Goal: Transaction & Acquisition: Book appointment/travel/reservation

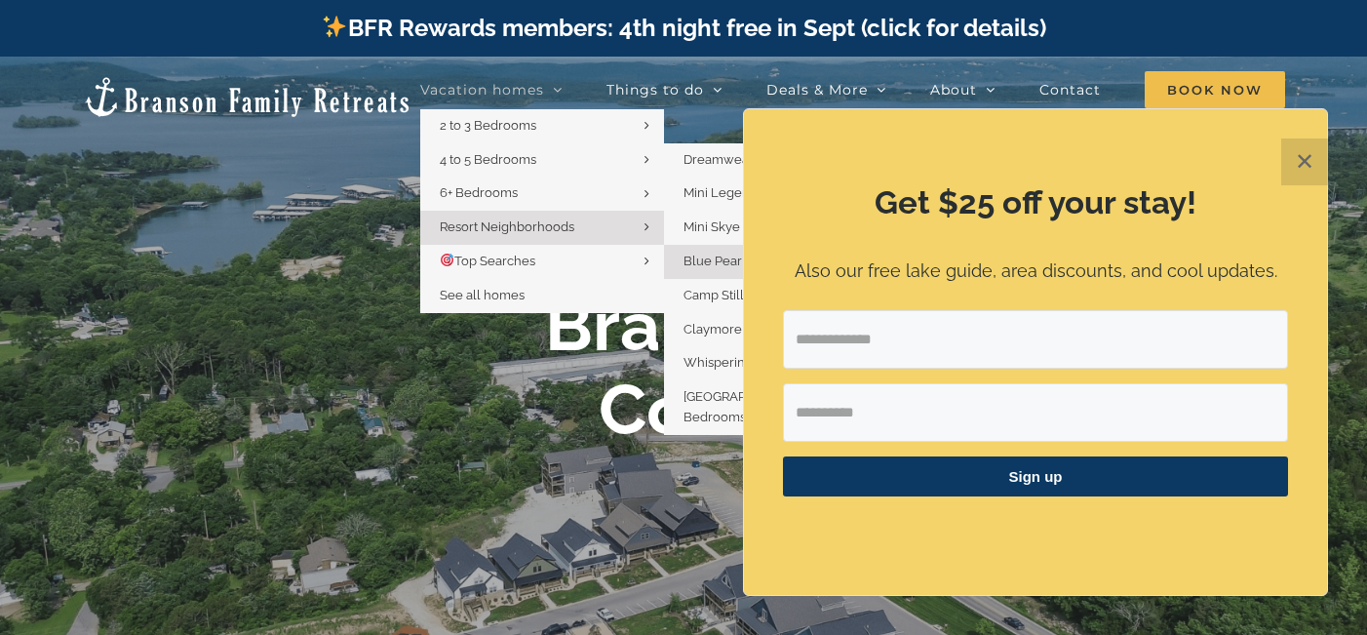
click at [709, 262] on span "Blue Pearl | 5 Bedrooms" at bounding box center [755, 261] width 143 height 15
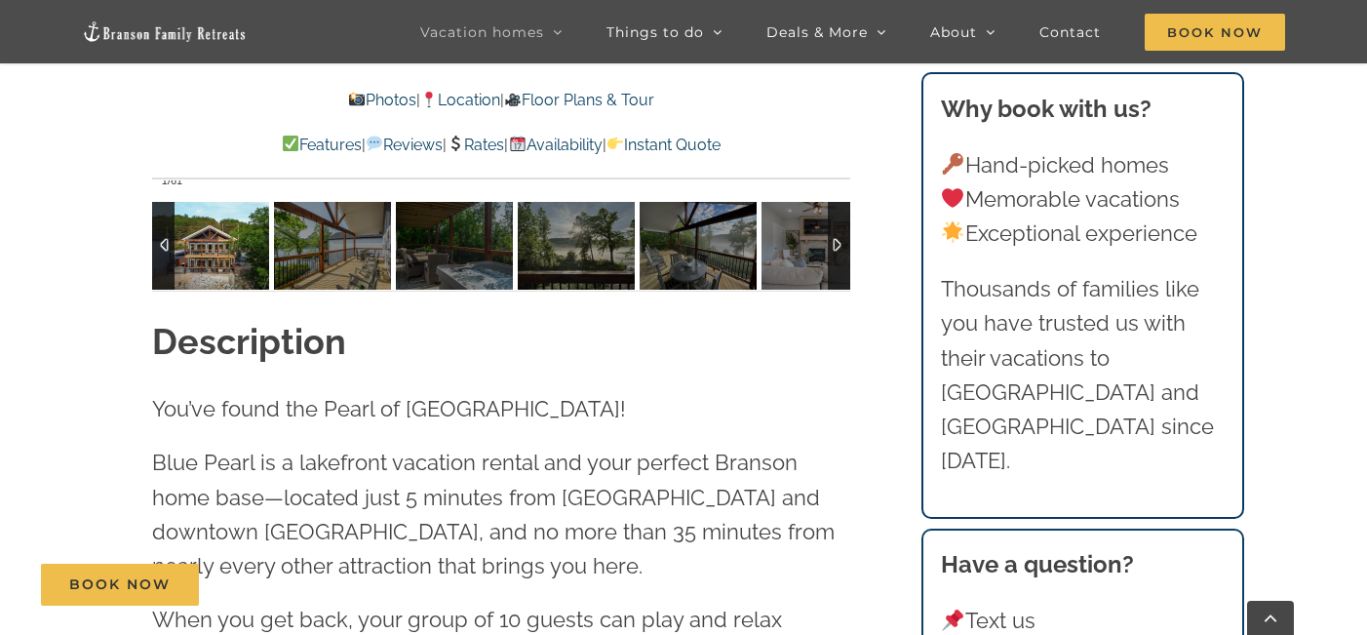
scroll to position [1644, 0]
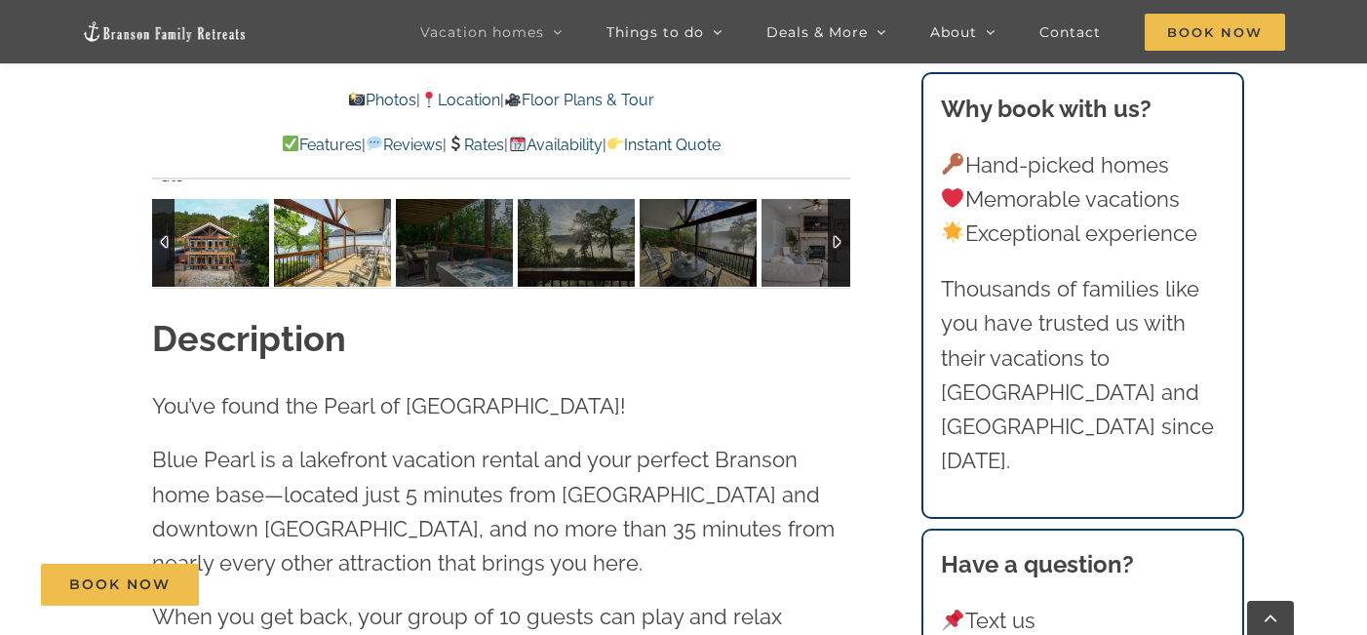
click at [316, 264] on img at bounding box center [332, 243] width 117 height 88
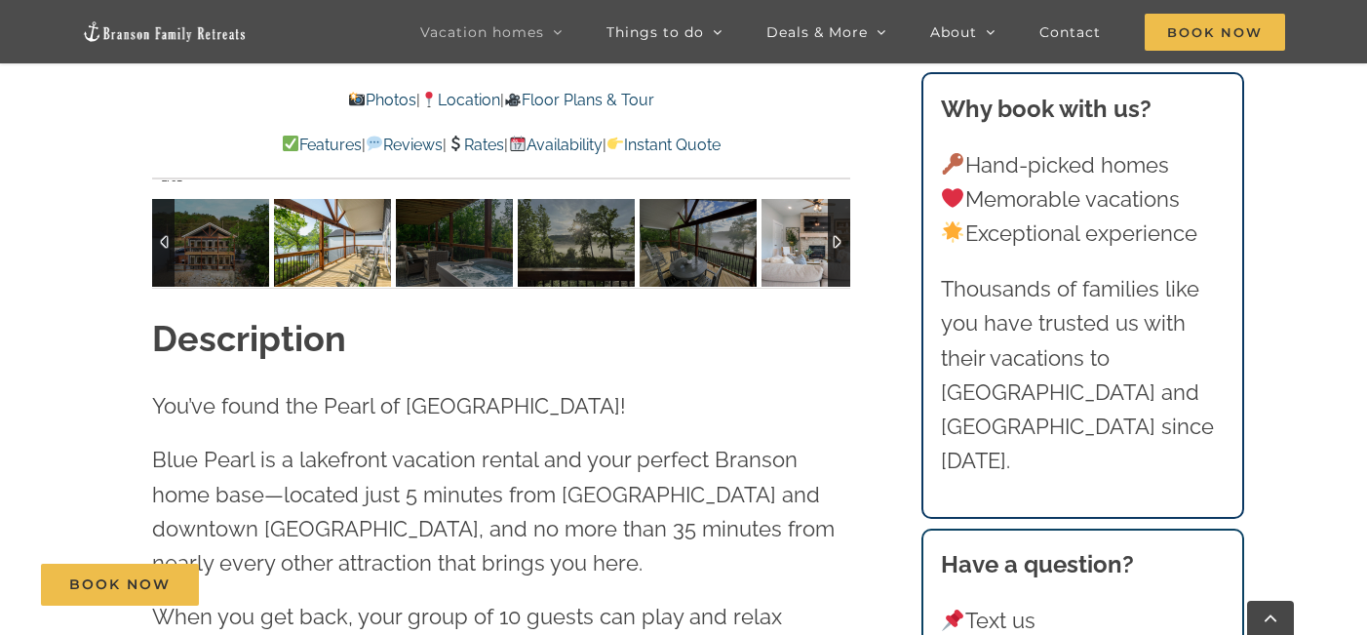
click at [796, 240] on img at bounding box center [820, 243] width 117 height 88
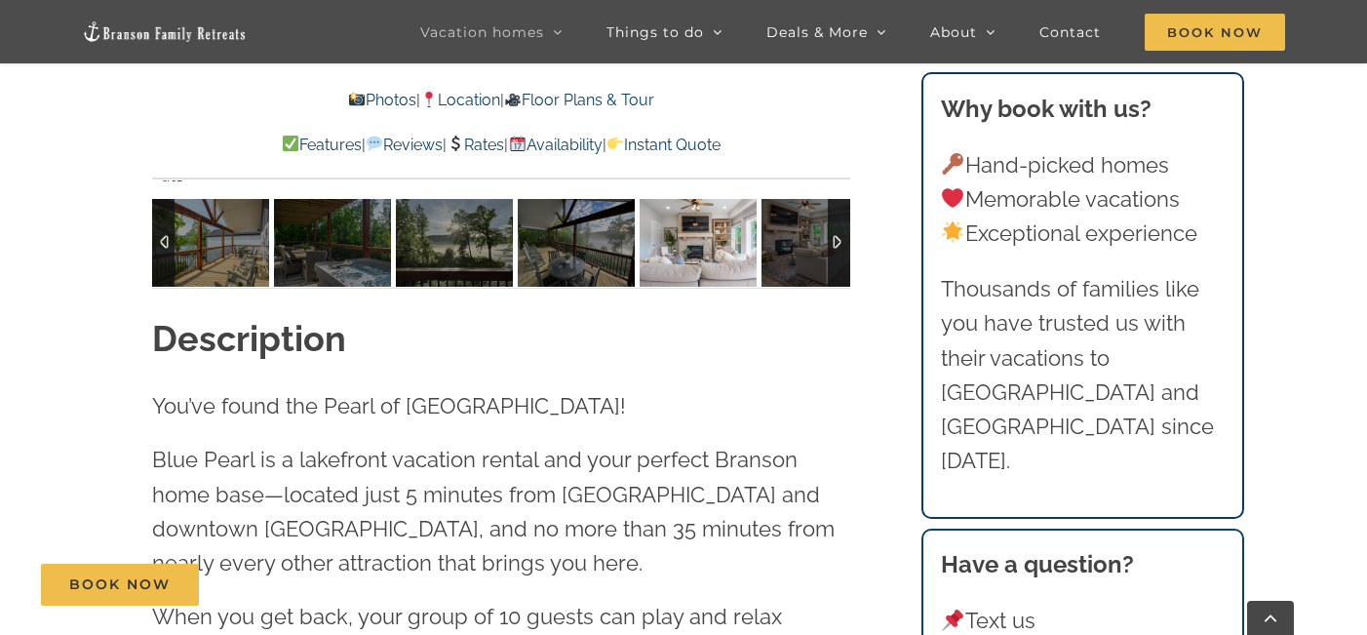
click at [710, 258] on img at bounding box center [698, 243] width 117 height 88
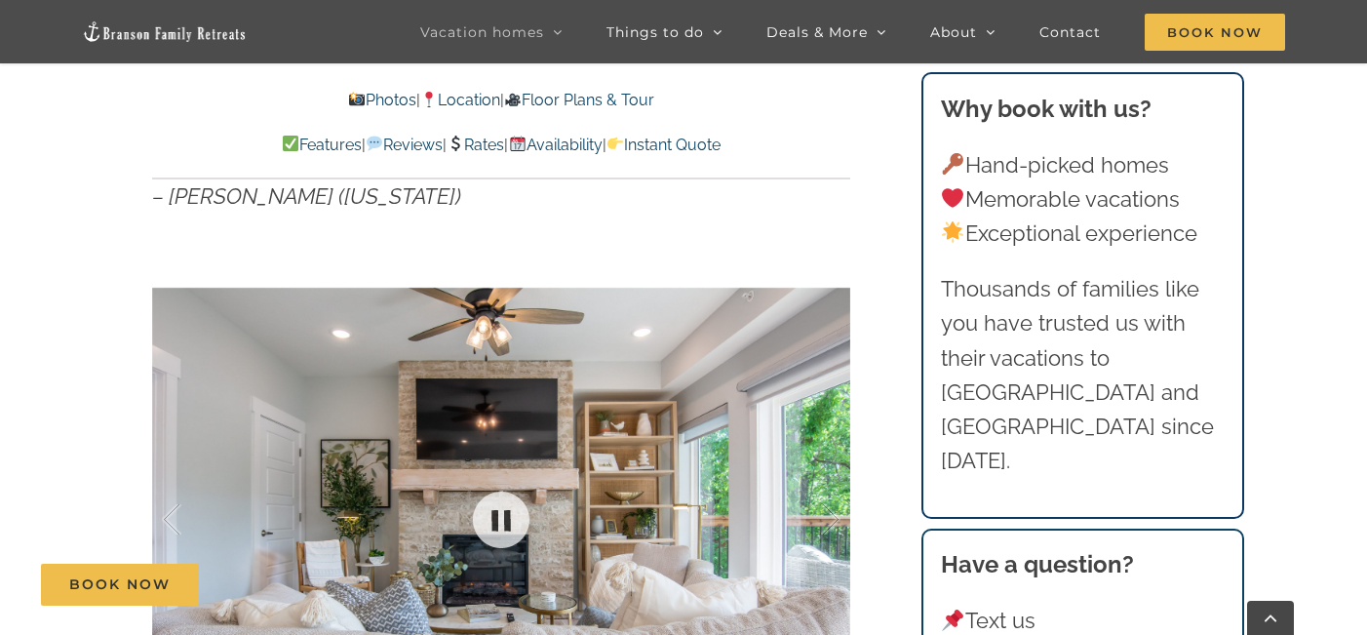
scroll to position [1069, 0]
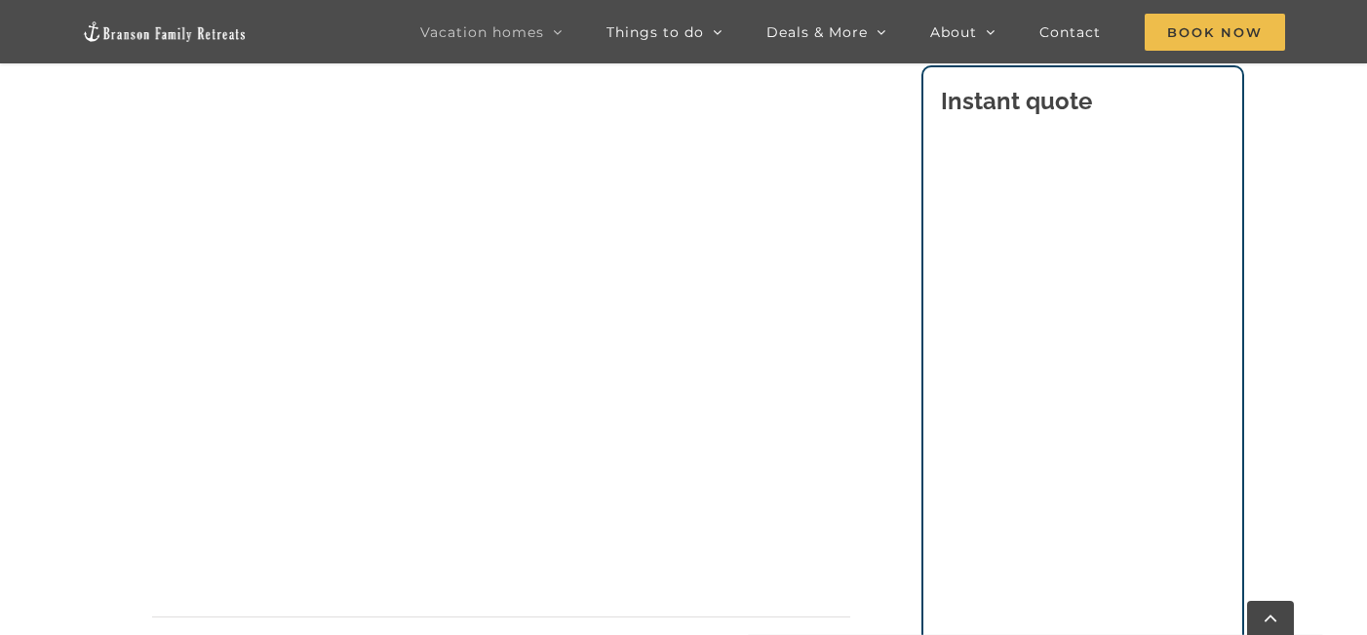
scroll to position [1290, 0]
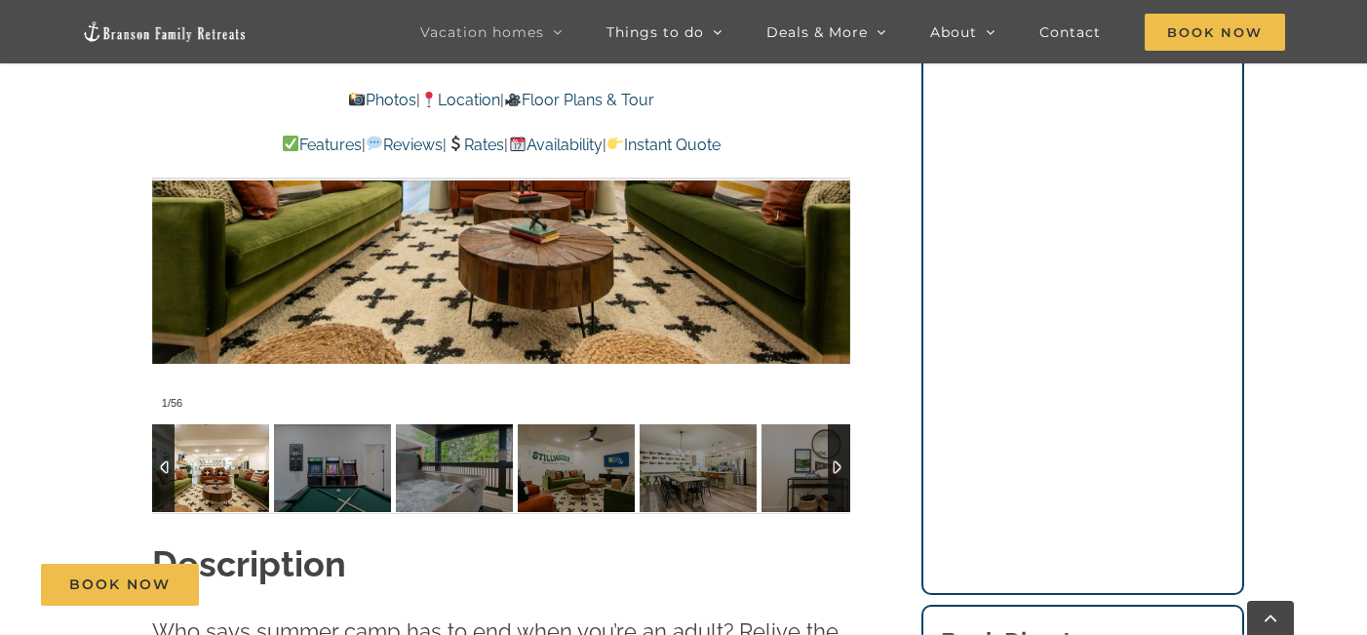
scroll to position [1587, 0]
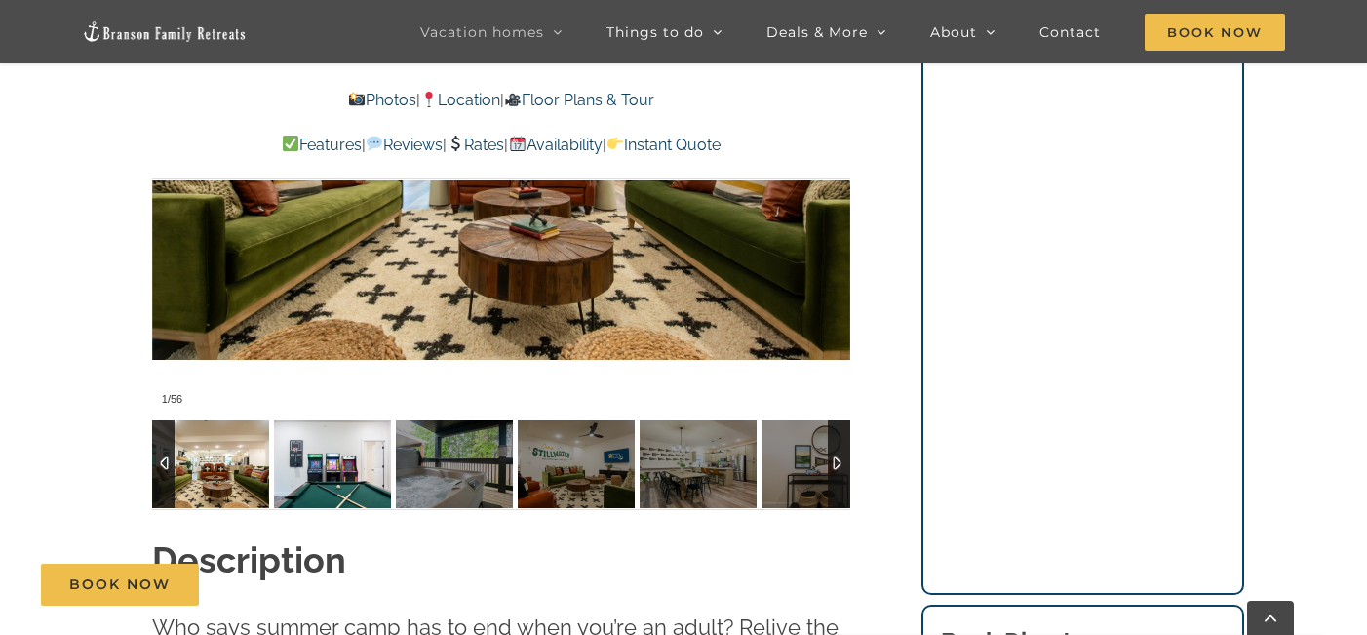
click at [347, 442] on img at bounding box center [332, 464] width 117 height 88
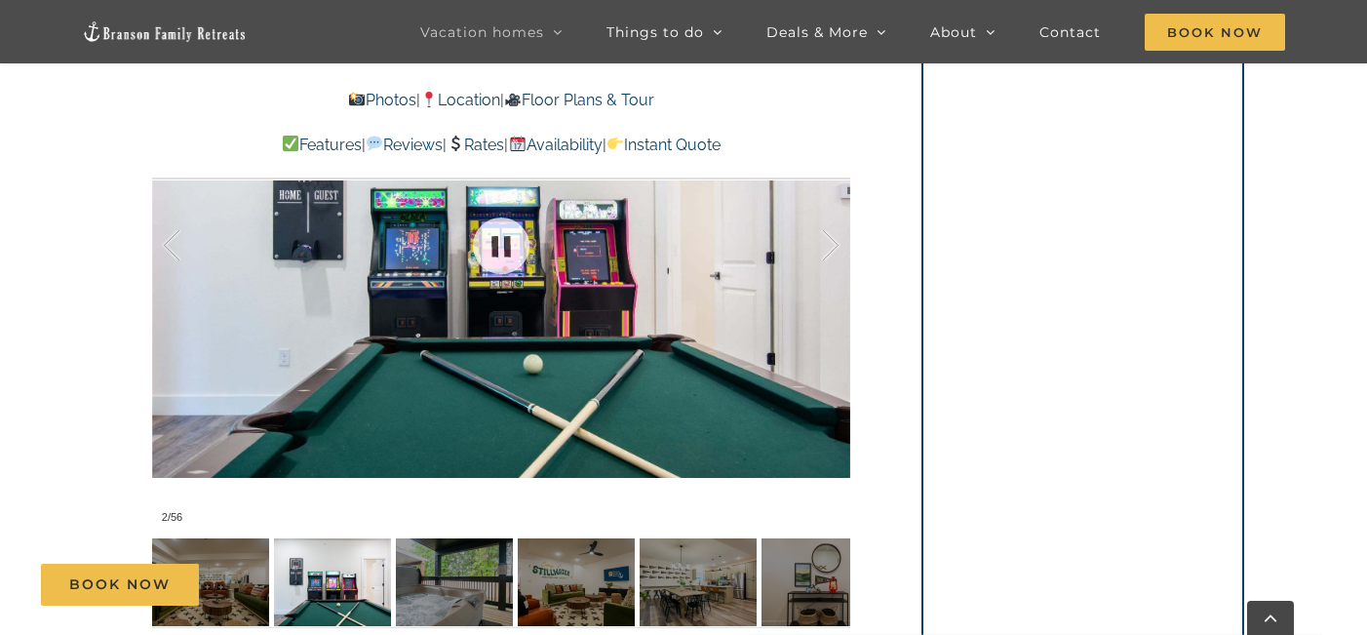
scroll to position [1467, 0]
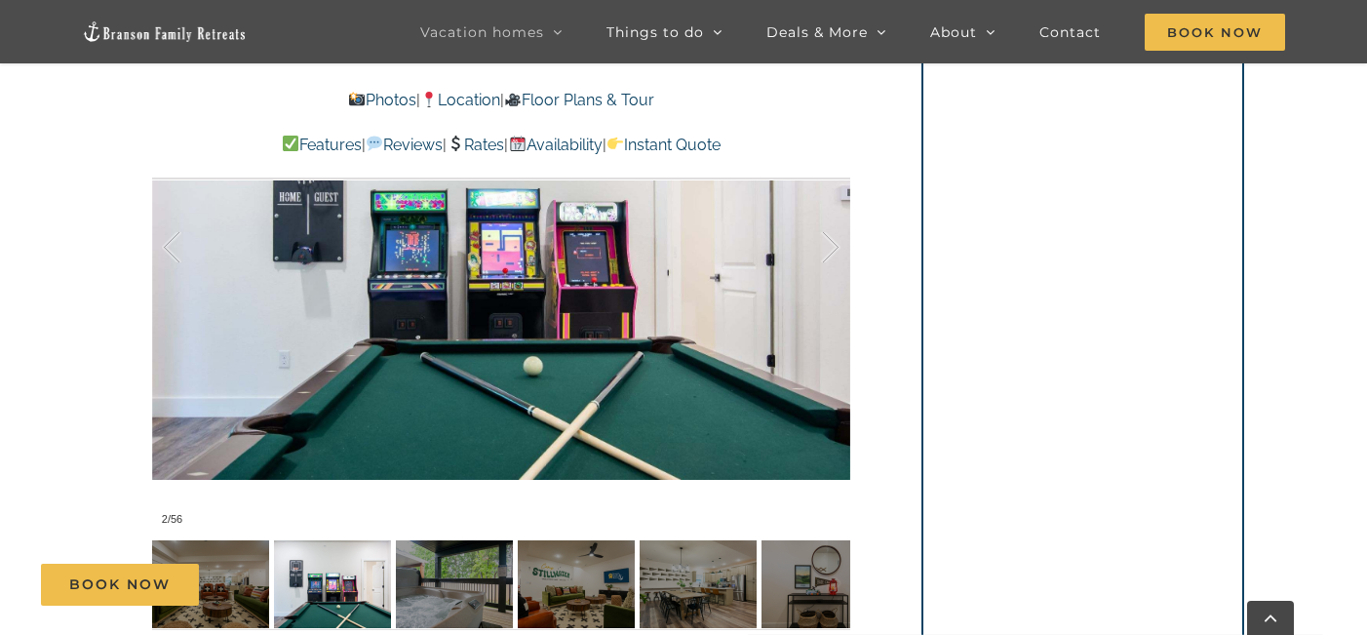
click at [448, 545] on img at bounding box center [454, 584] width 117 height 88
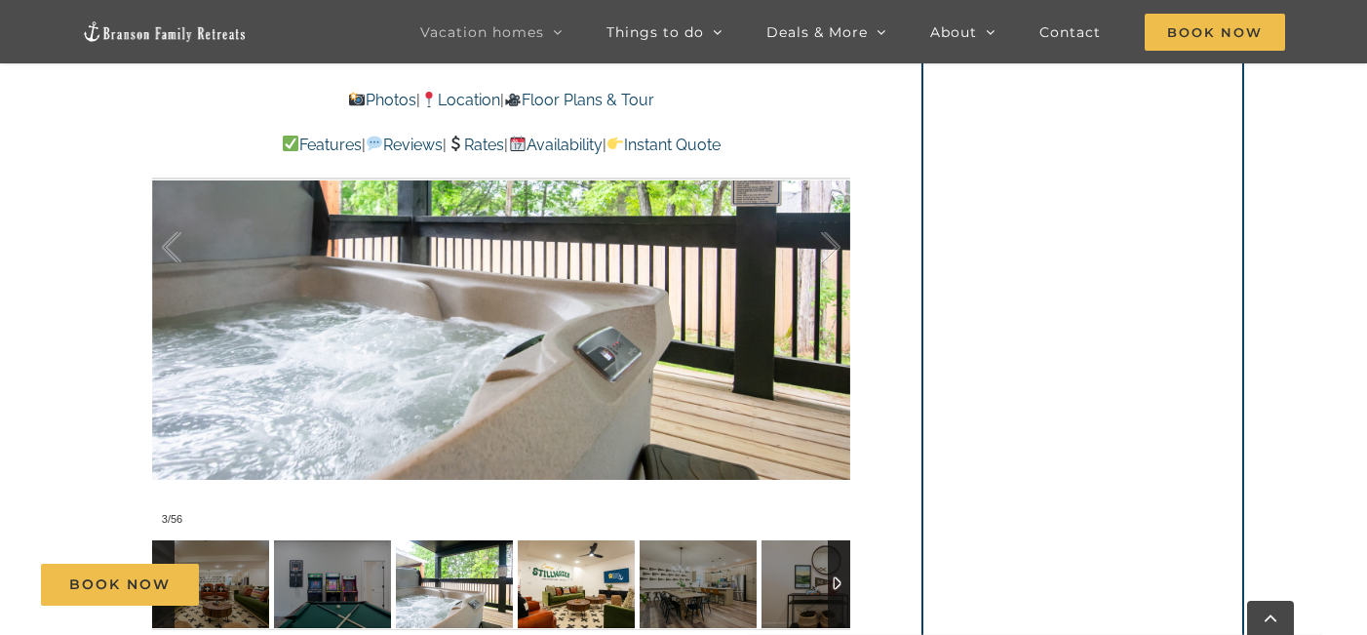
click at [559, 558] on img at bounding box center [576, 584] width 117 height 88
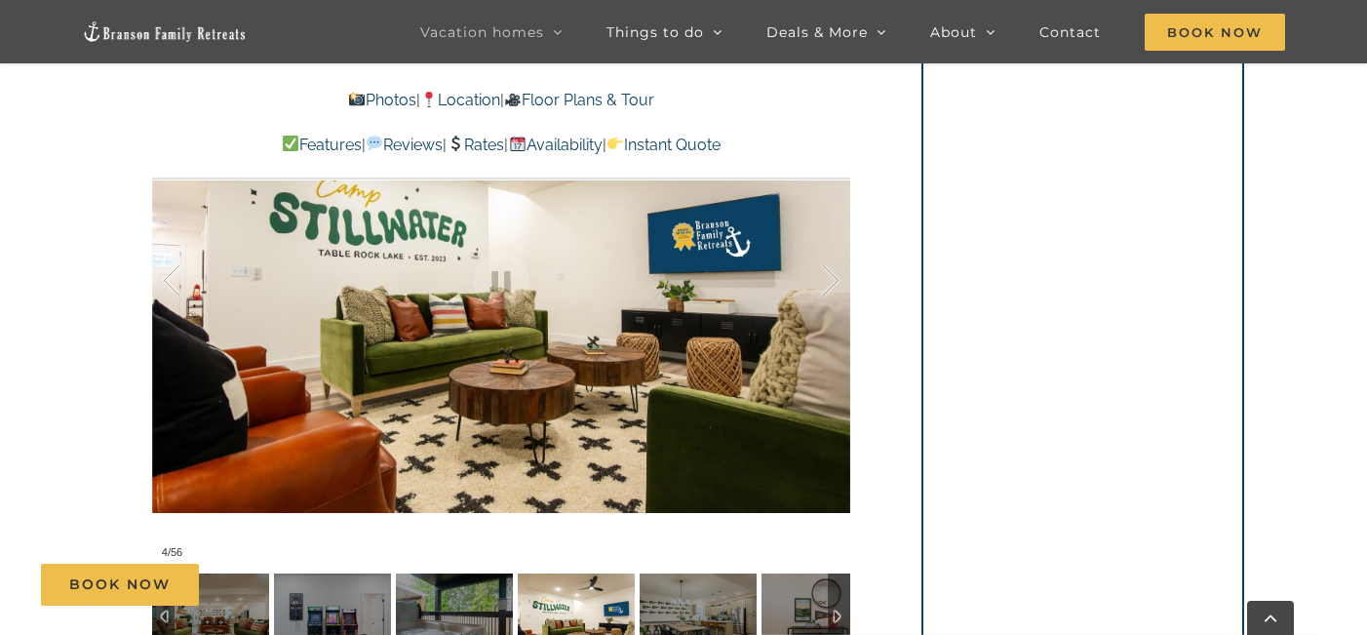
scroll to position [1436, 0]
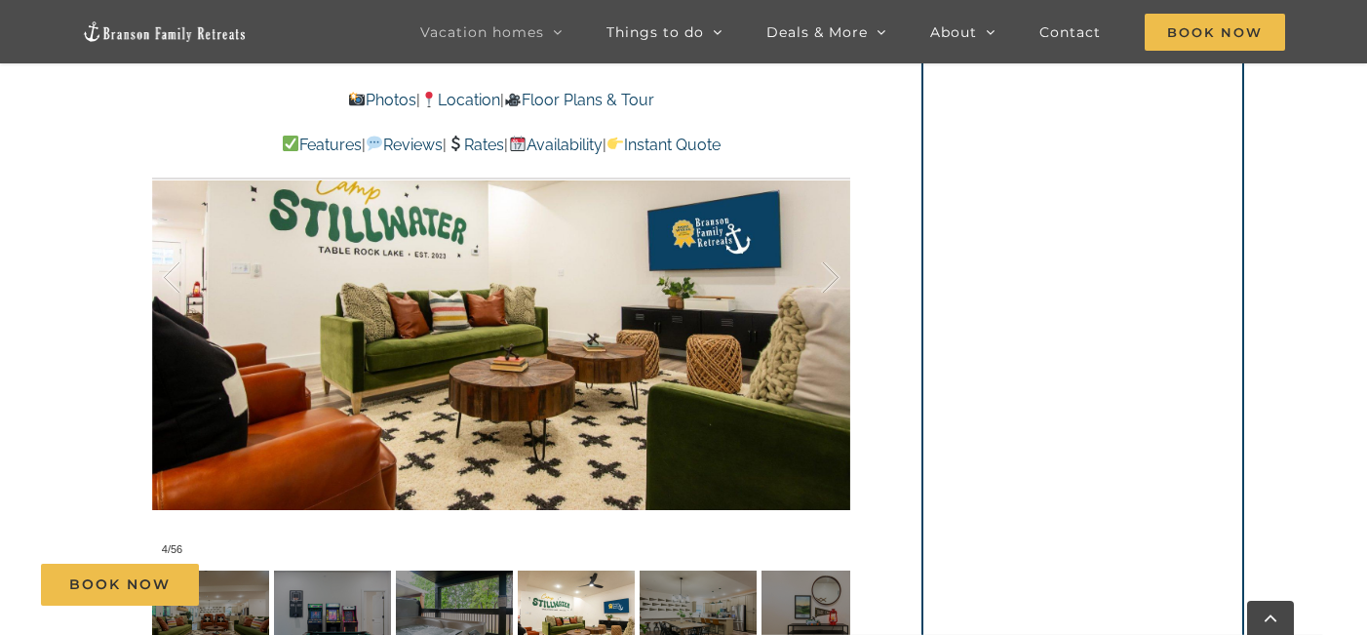
click at [682, 569] on div "Book Now" at bounding box center [698, 585] width 1315 height 42
click at [700, 567] on div "Book Now" at bounding box center [698, 585] width 1315 height 42
click at [829, 567] on div "Book Now" at bounding box center [698, 585] width 1315 height 42
click at [823, 237] on div at bounding box center [810, 277] width 60 height 121
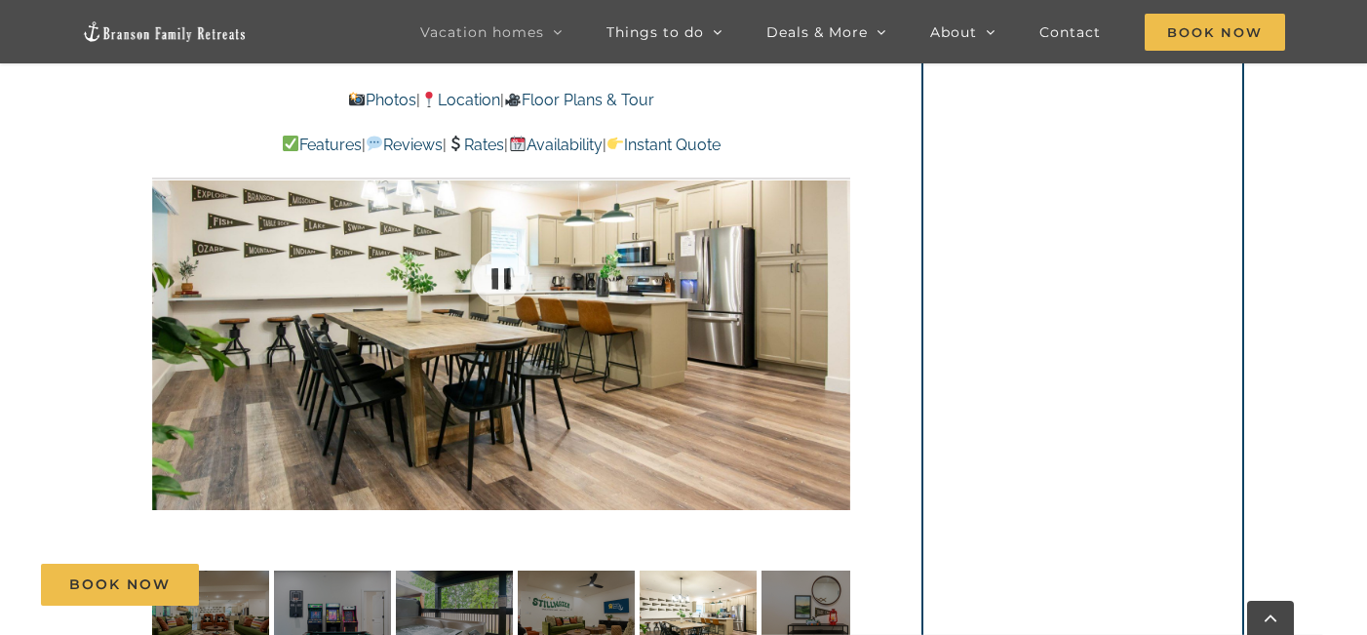
click at [823, 238] on div at bounding box center [501, 276] width 698 height 573
click at [820, 238] on div at bounding box center [810, 277] width 60 height 121
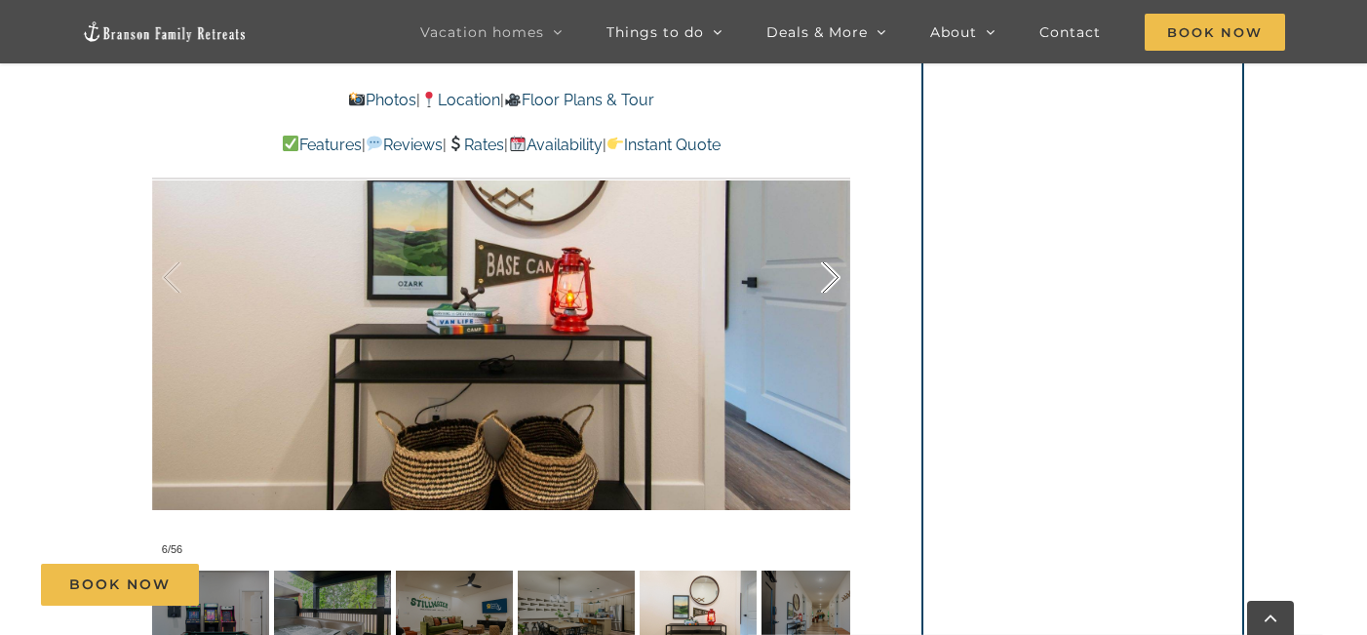
click at [820, 238] on div at bounding box center [810, 277] width 60 height 121
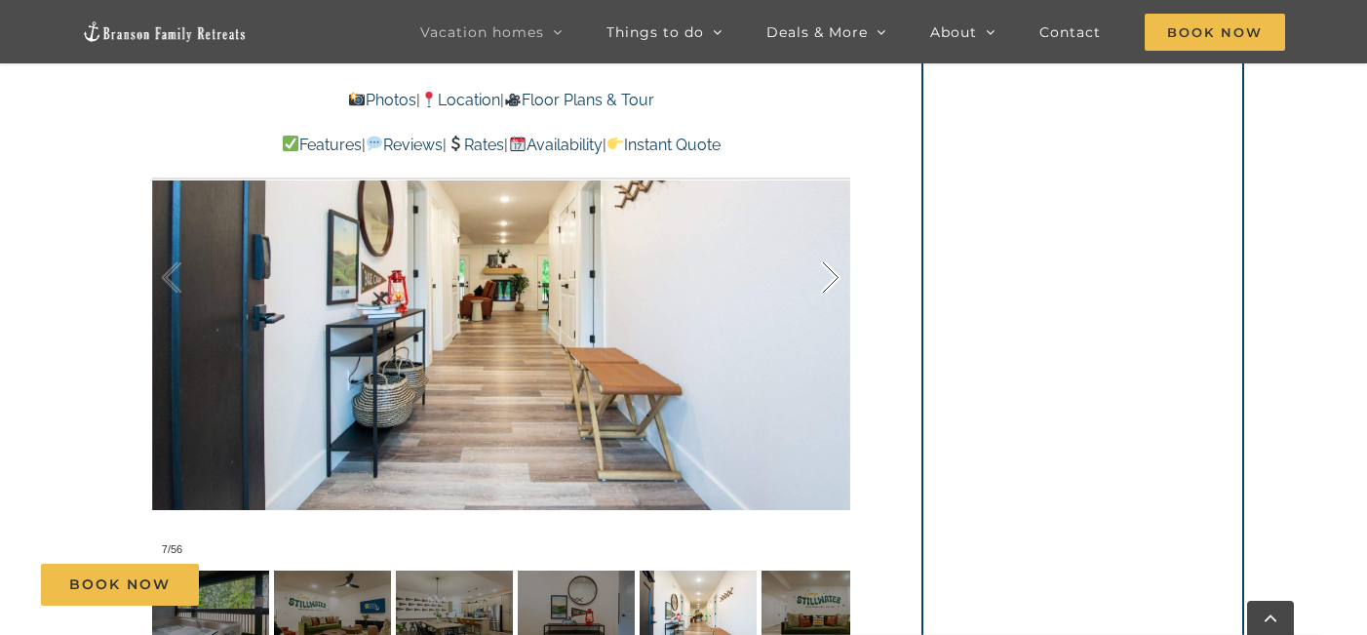
click at [820, 239] on div at bounding box center [810, 277] width 60 height 121
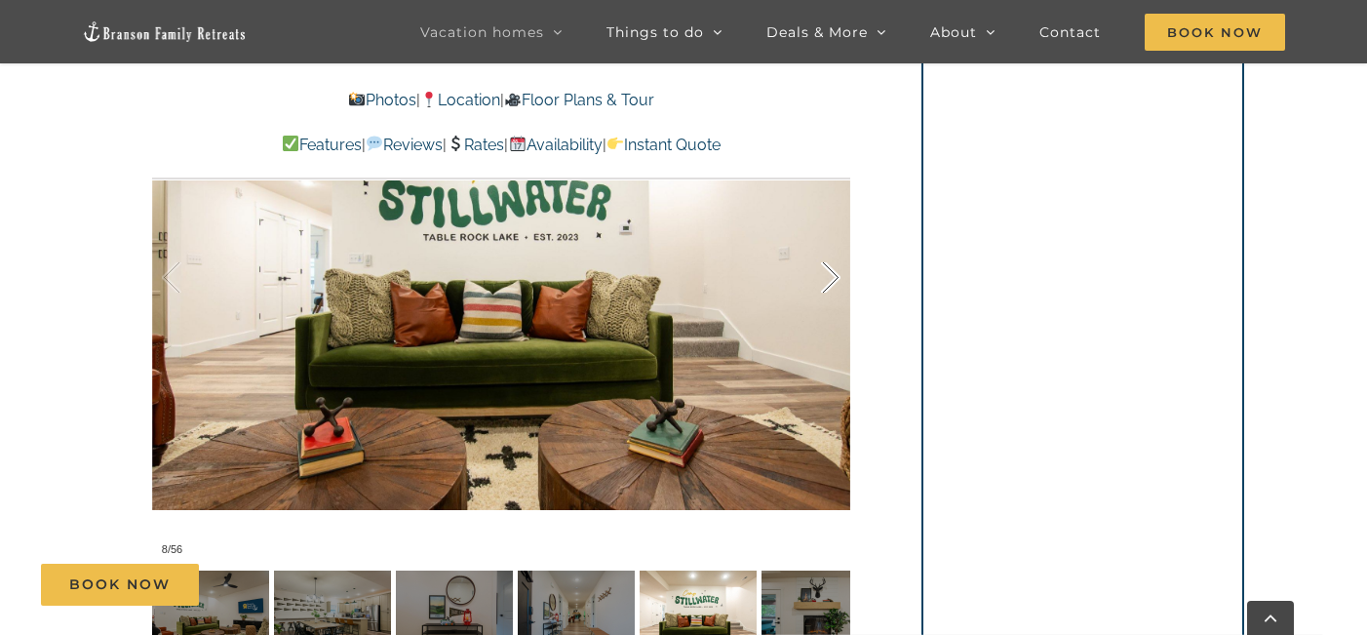
click at [820, 239] on div at bounding box center [810, 277] width 60 height 121
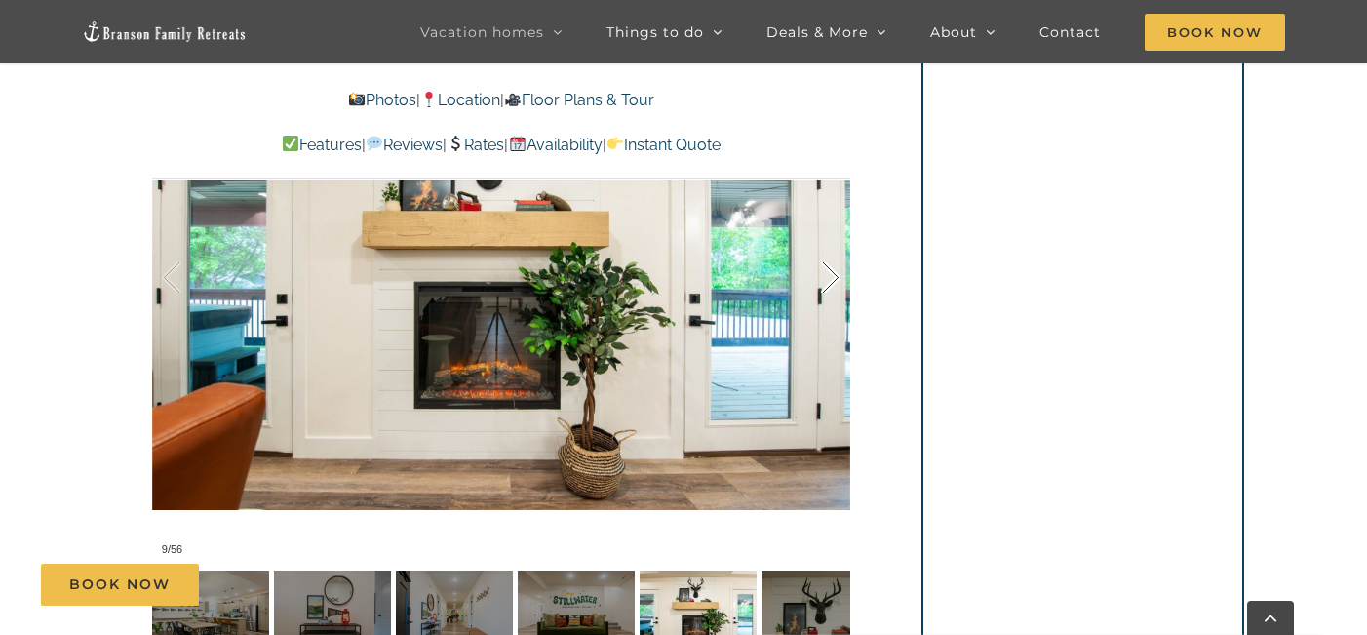
click at [820, 240] on div at bounding box center [810, 277] width 60 height 121
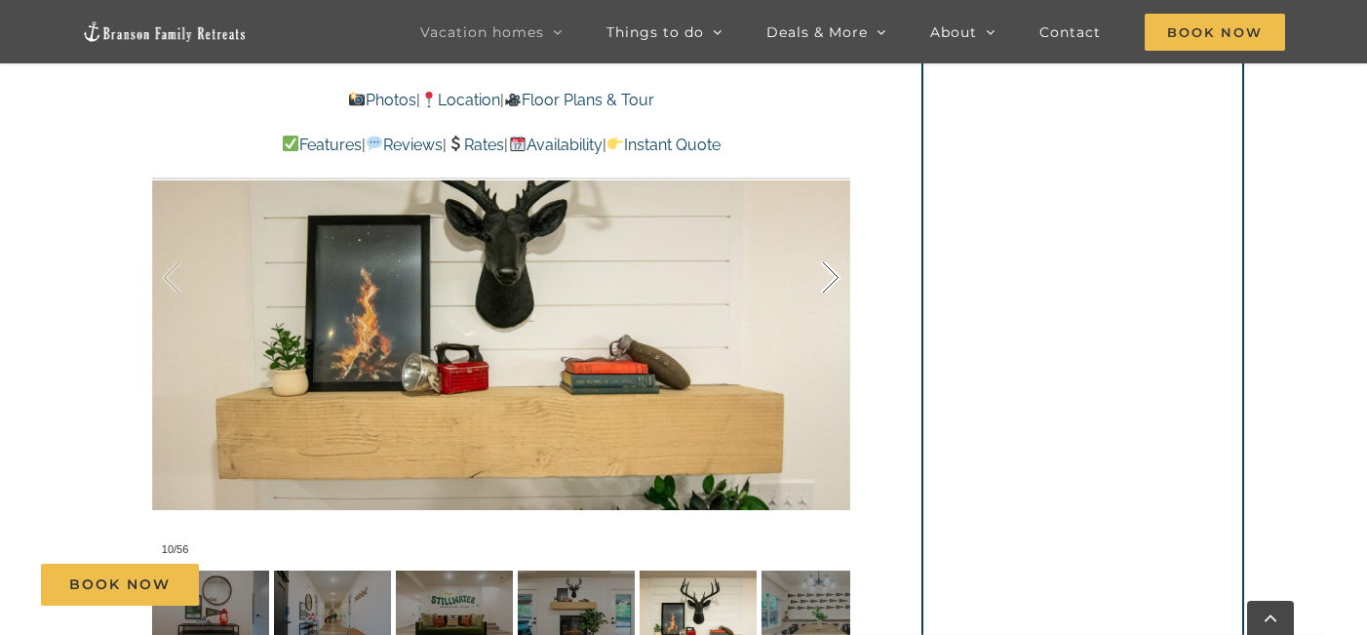
click at [820, 240] on div at bounding box center [810, 277] width 60 height 121
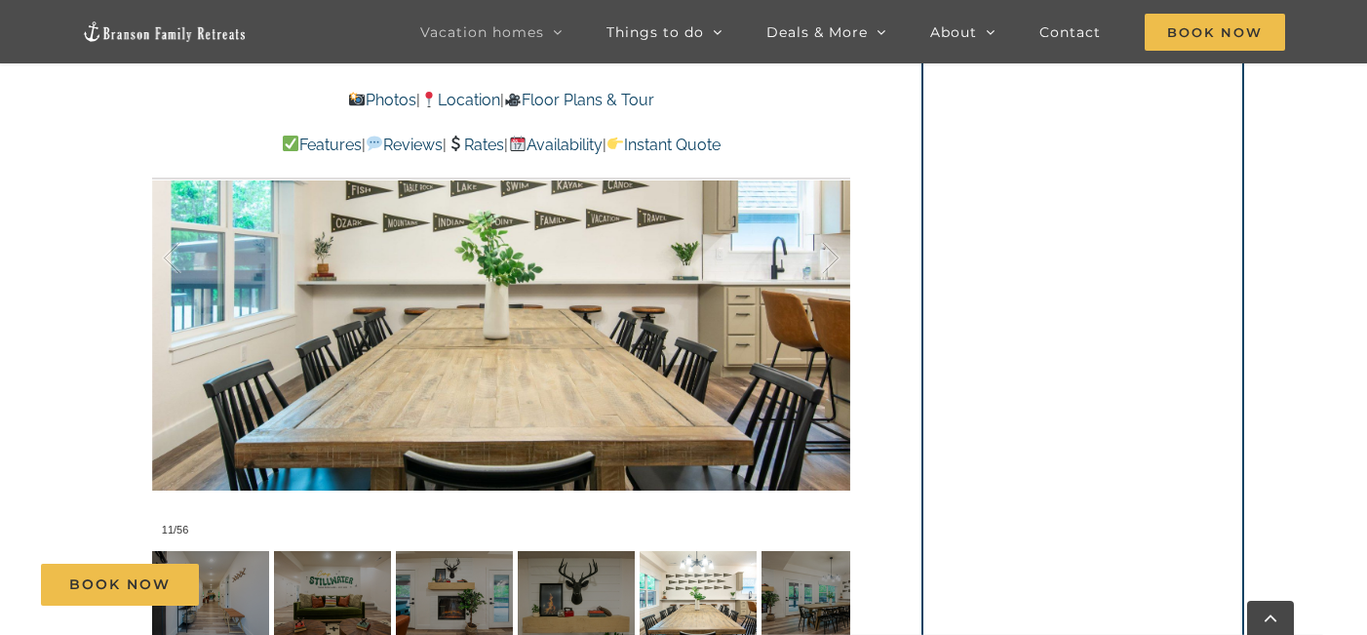
scroll to position [1436, 0]
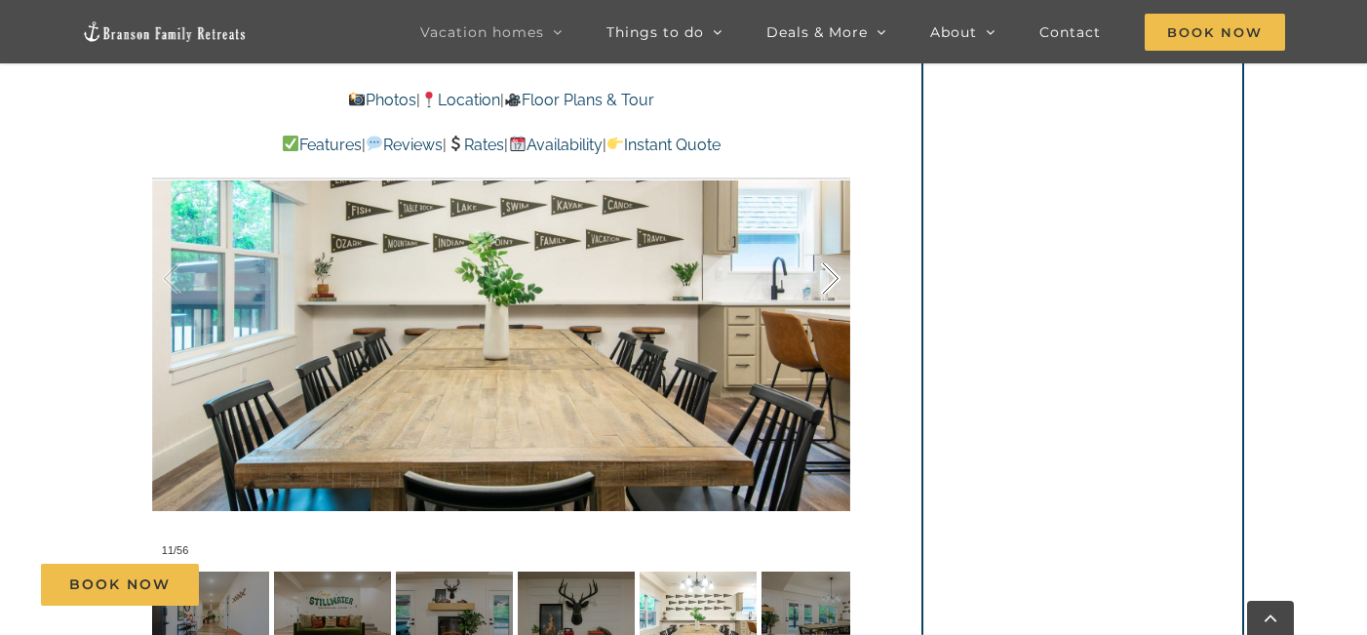
click at [832, 250] on div at bounding box center [810, 278] width 60 height 121
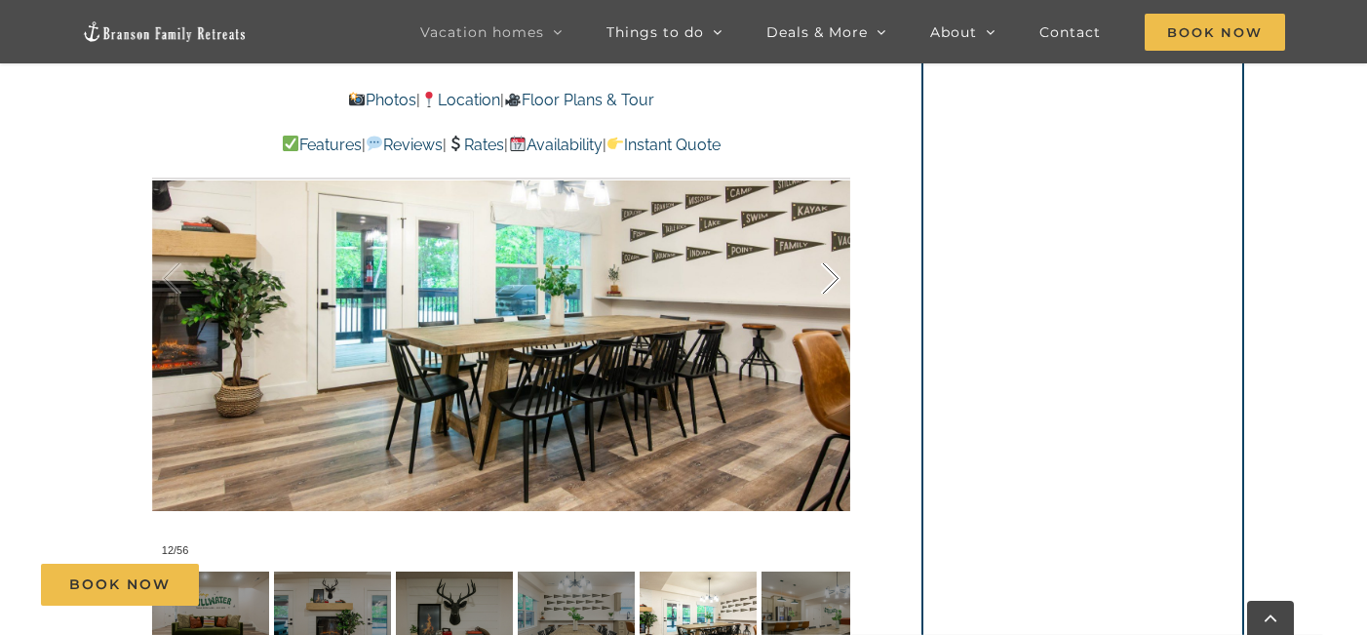
click at [832, 252] on div at bounding box center [810, 278] width 60 height 121
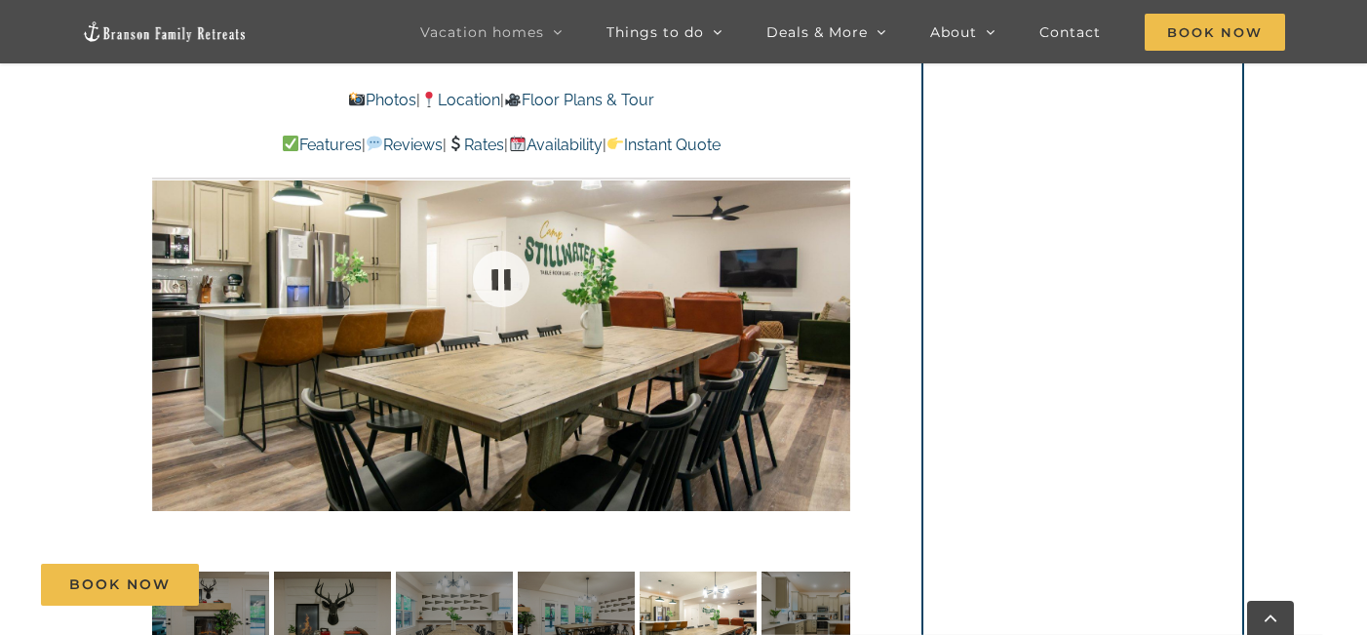
click at [832, 252] on div at bounding box center [501, 277] width 698 height 573
click at [838, 238] on div at bounding box center [810, 278] width 60 height 121
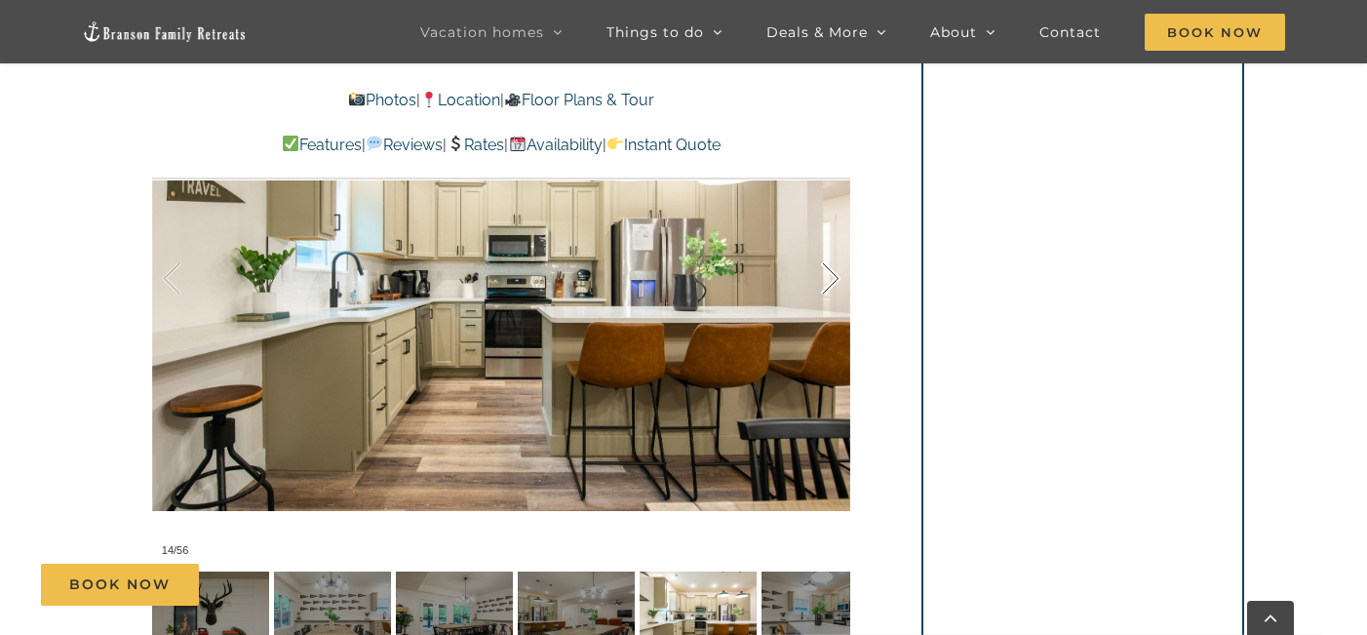
click at [838, 238] on div at bounding box center [810, 278] width 60 height 121
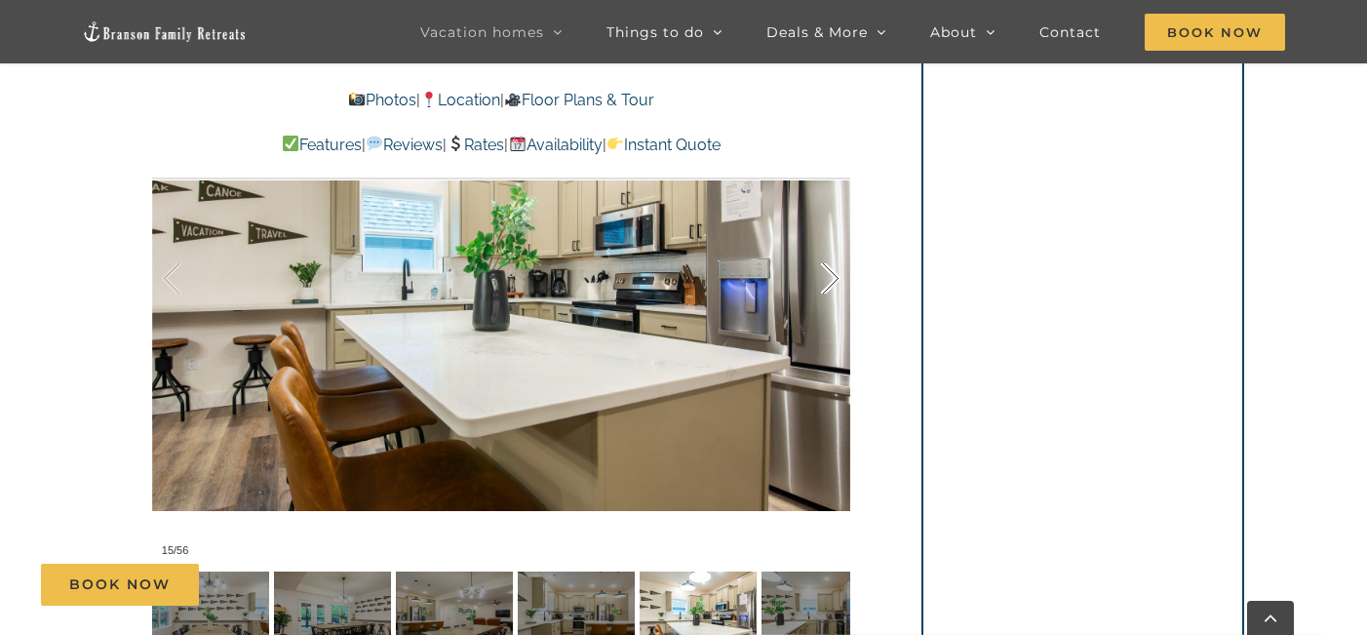
click at [838, 238] on div at bounding box center [810, 278] width 60 height 121
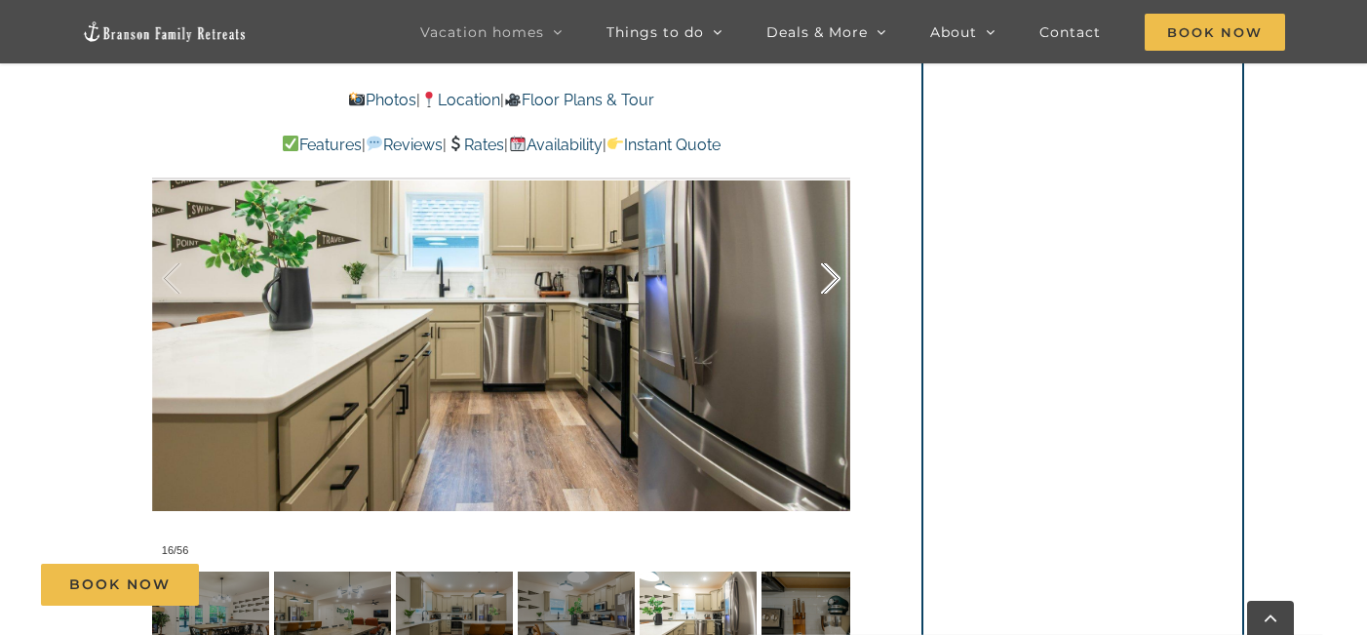
click at [838, 238] on div at bounding box center [810, 278] width 60 height 121
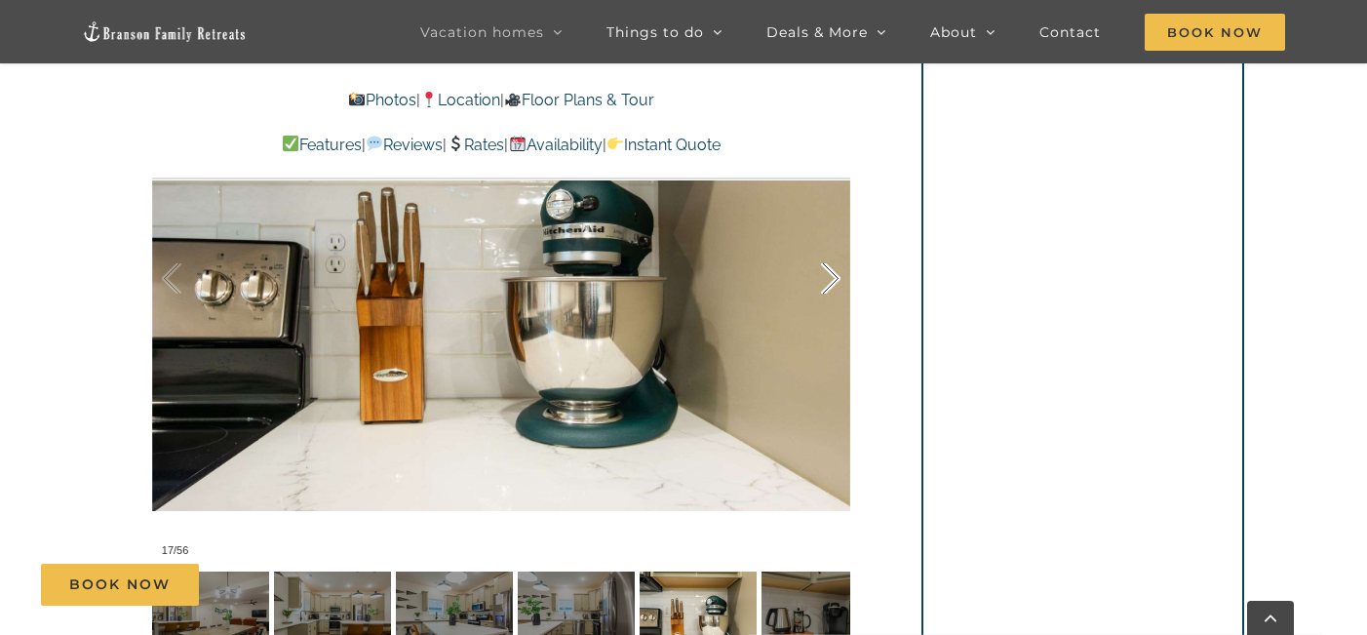
click at [838, 238] on div at bounding box center [810, 278] width 60 height 121
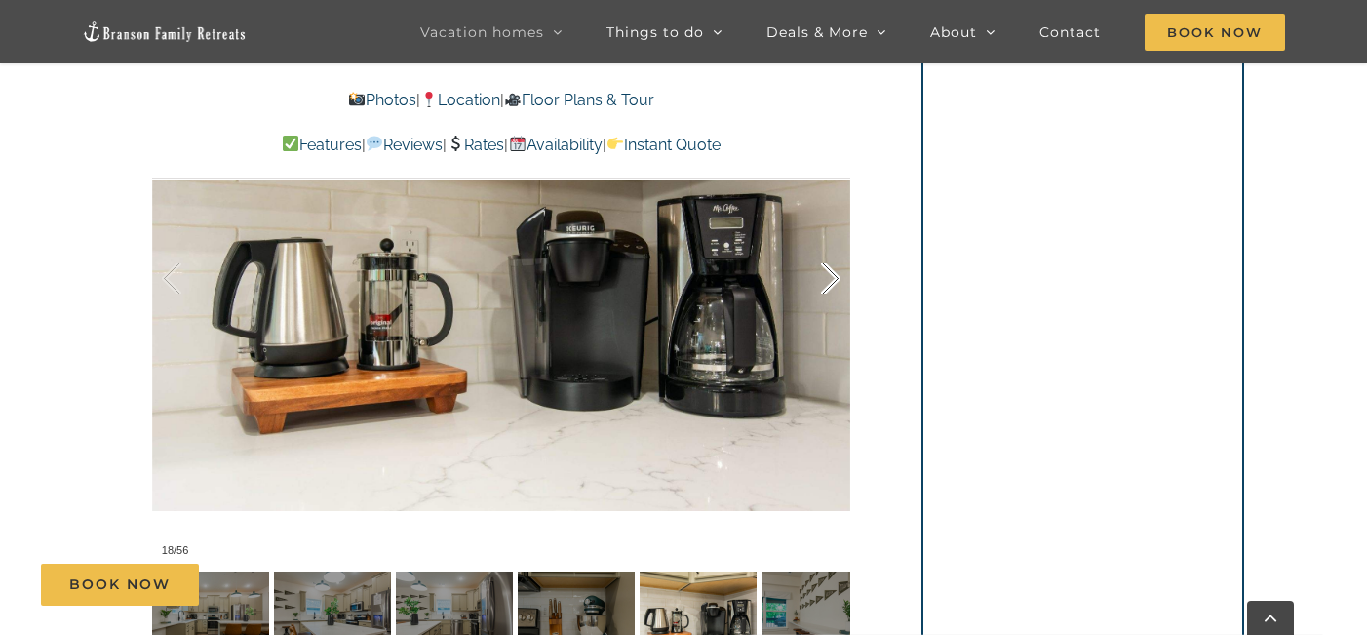
click at [838, 238] on div at bounding box center [810, 278] width 60 height 121
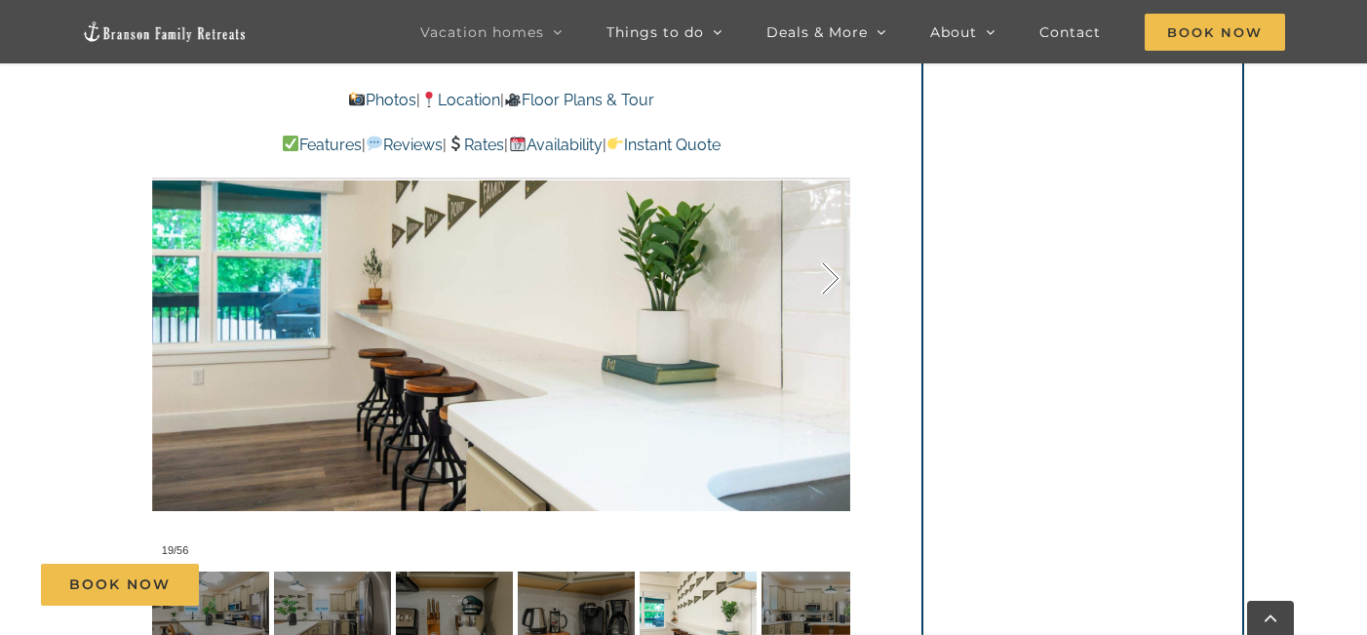
click at [838, 238] on div at bounding box center [810, 278] width 60 height 121
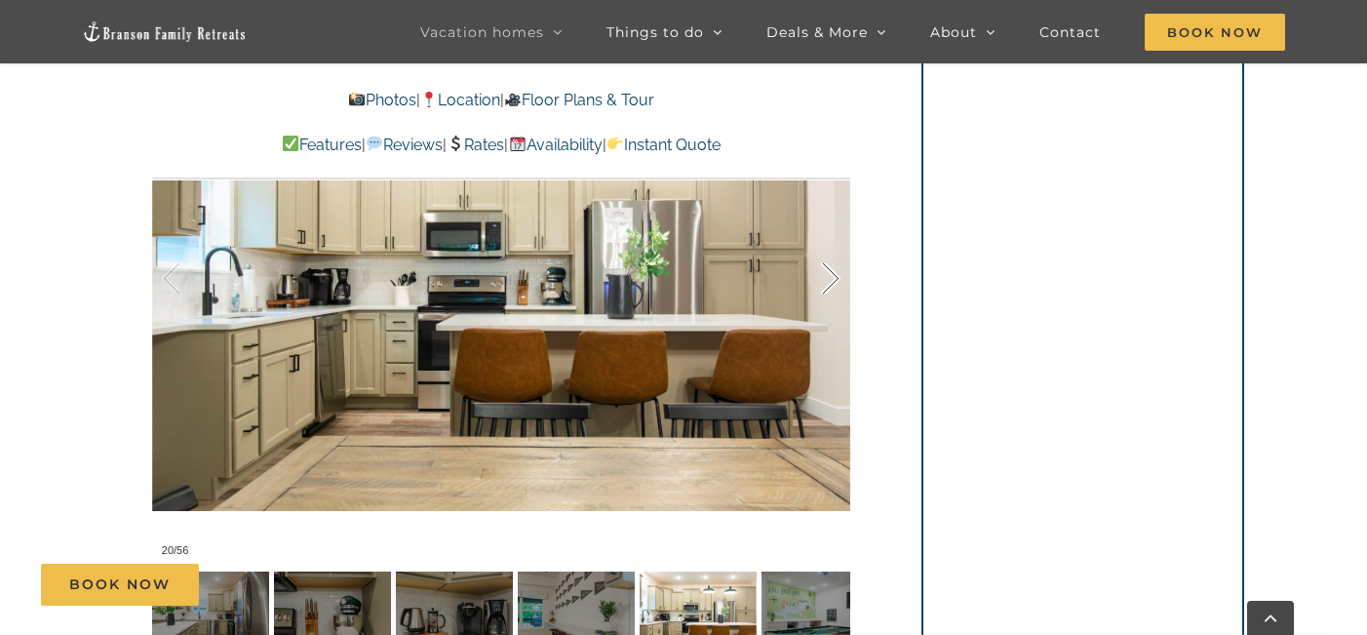
click at [838, 238] on div at bounding box center [810, 278] width 60 height 121
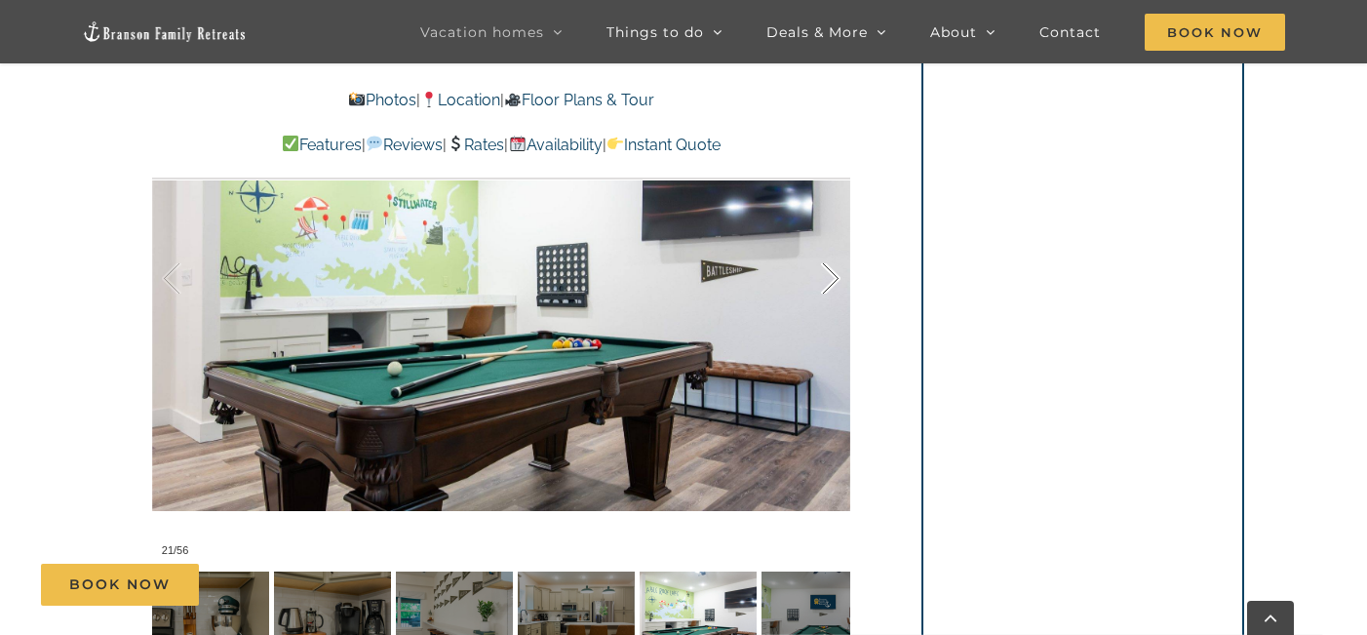
click at [838, 238] on div at bounding box center [810, 278] width 60 height 121
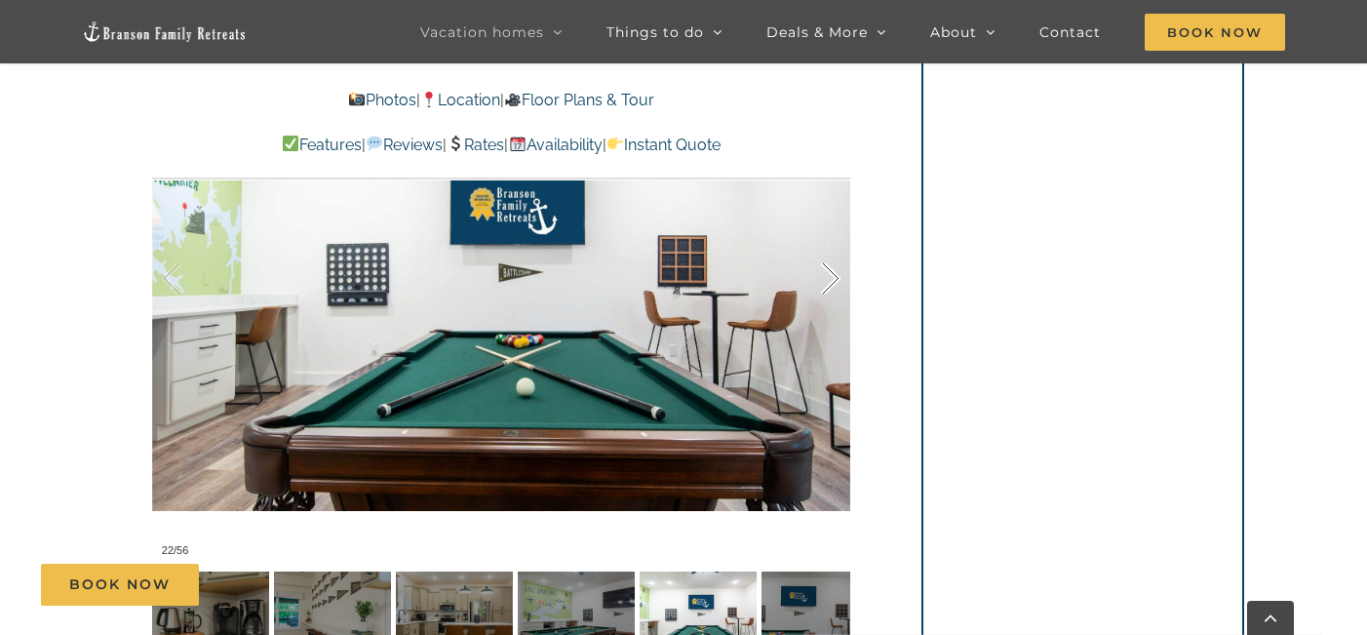
click at [838, 238] on div at bounding box center [810, 278] width 60 height 121
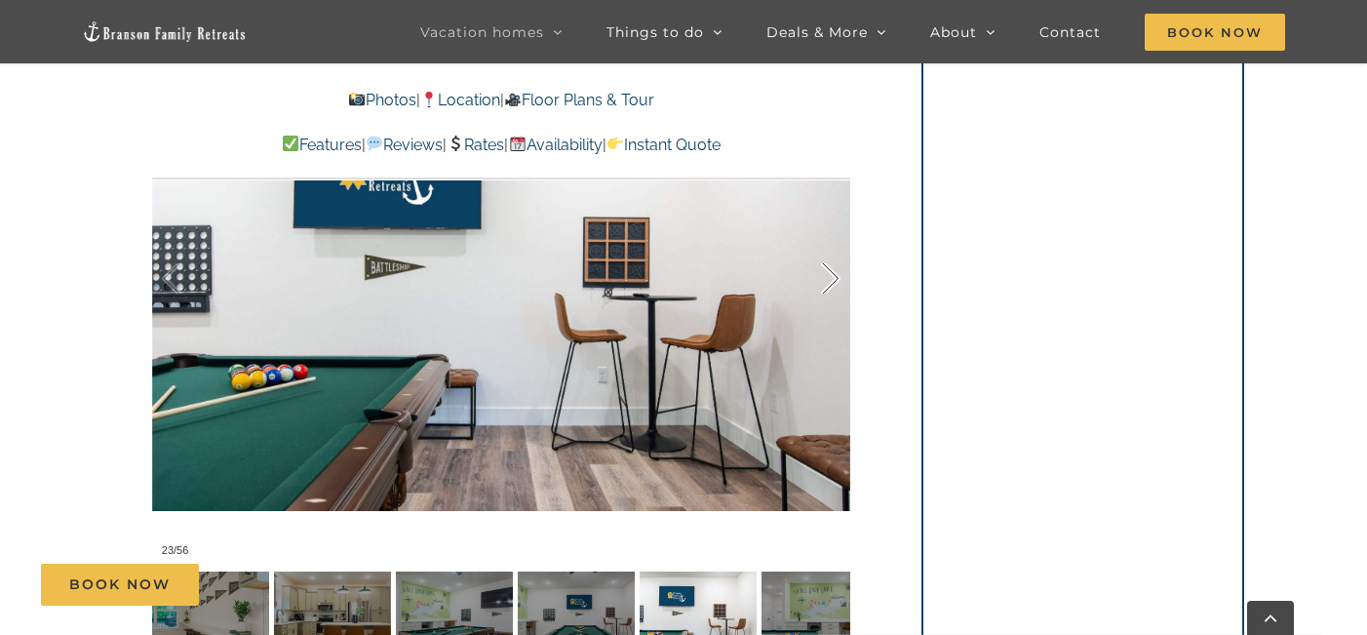
click at [838, 238] on div at bounding box center [810, 278] width 60 height 121
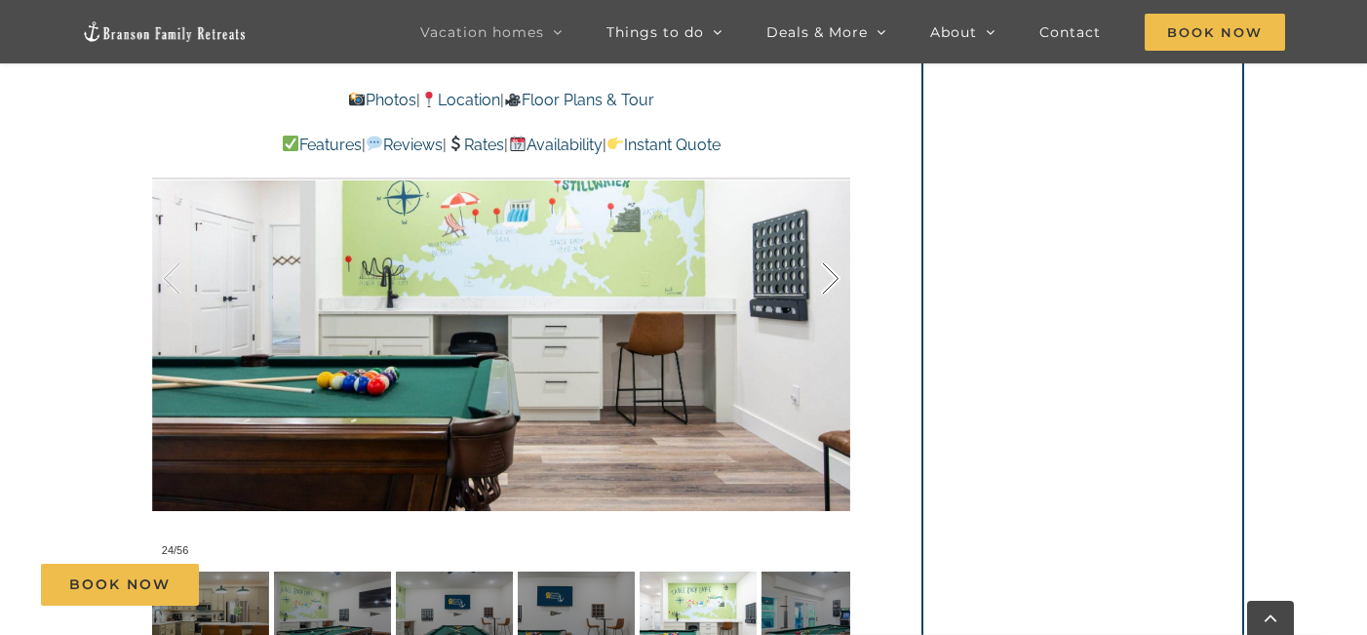
click at [838, 238] on div at bounding box center [810, 278] width 60 height 121
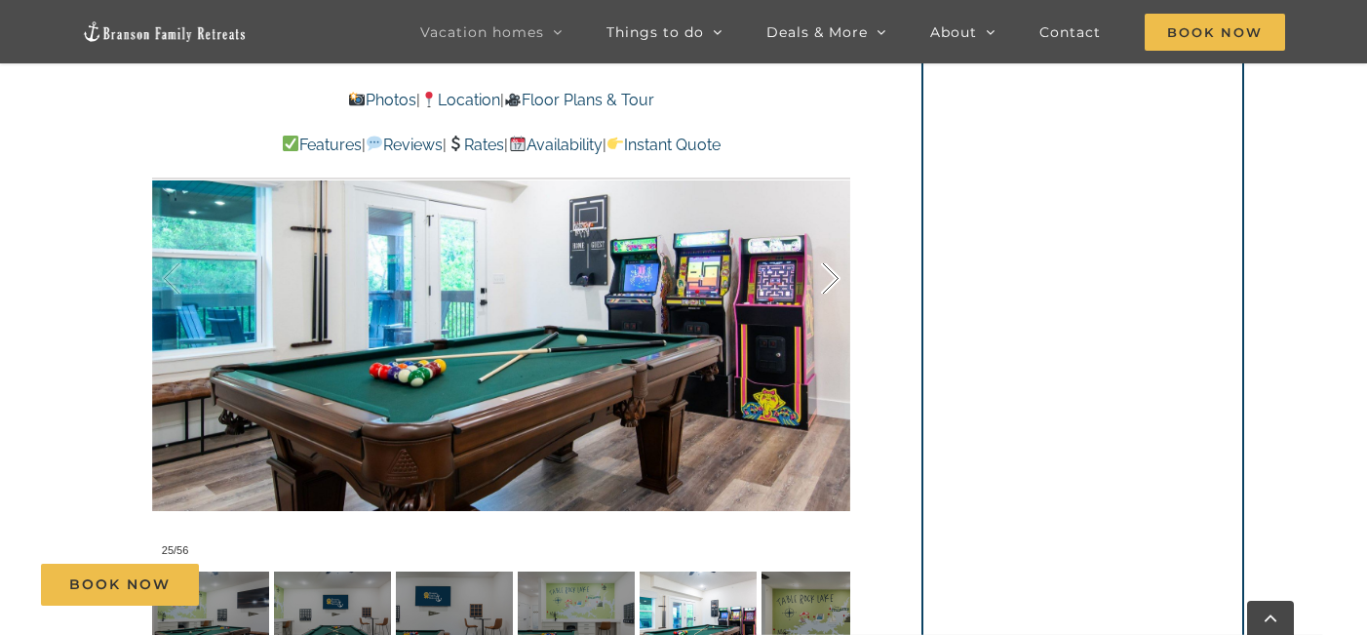
click at [838, 238] on div at bounding box center [810, 278] width 60 height 121
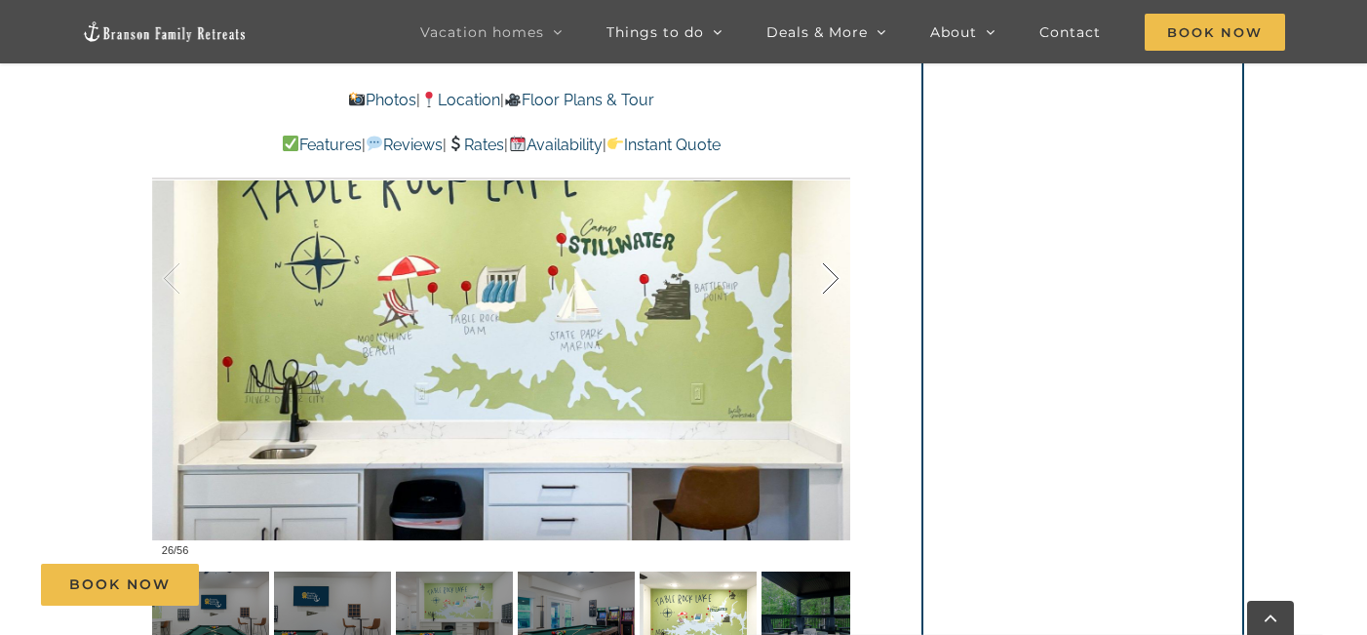
click at [838, 238] on div at bounding box center [810, 278] width 60 height 121
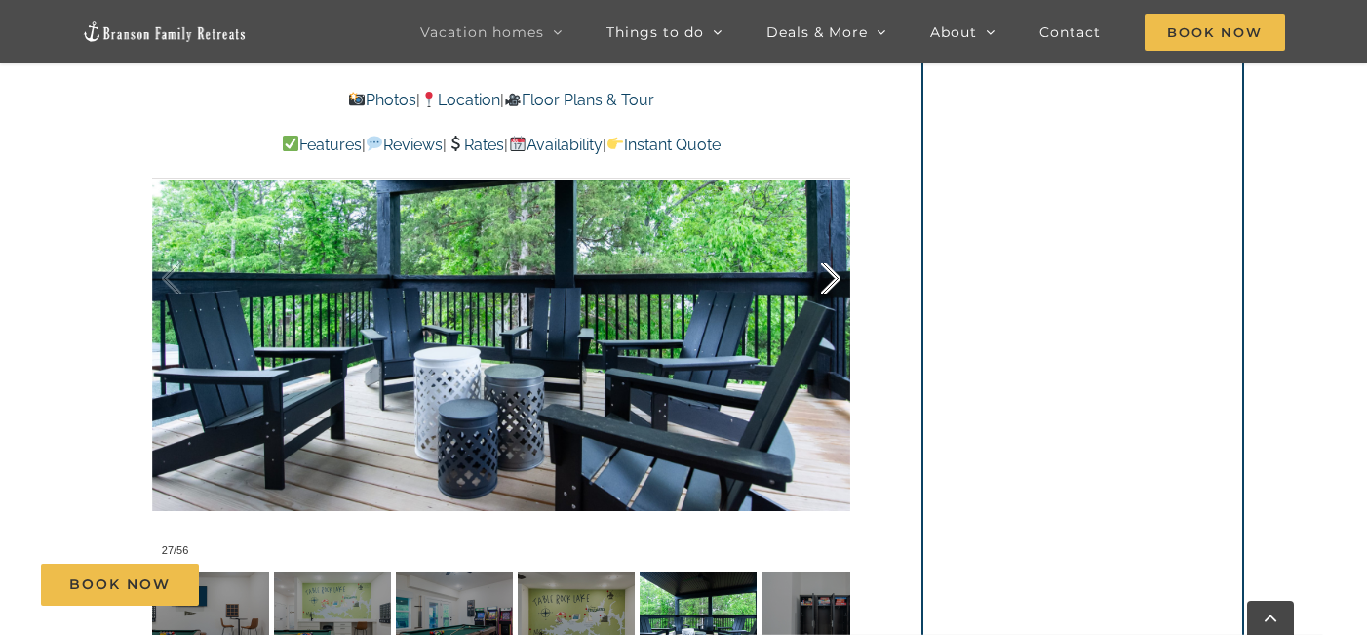
click at [838, 238] on div at bounding box center [810, 278] width 60 height 121
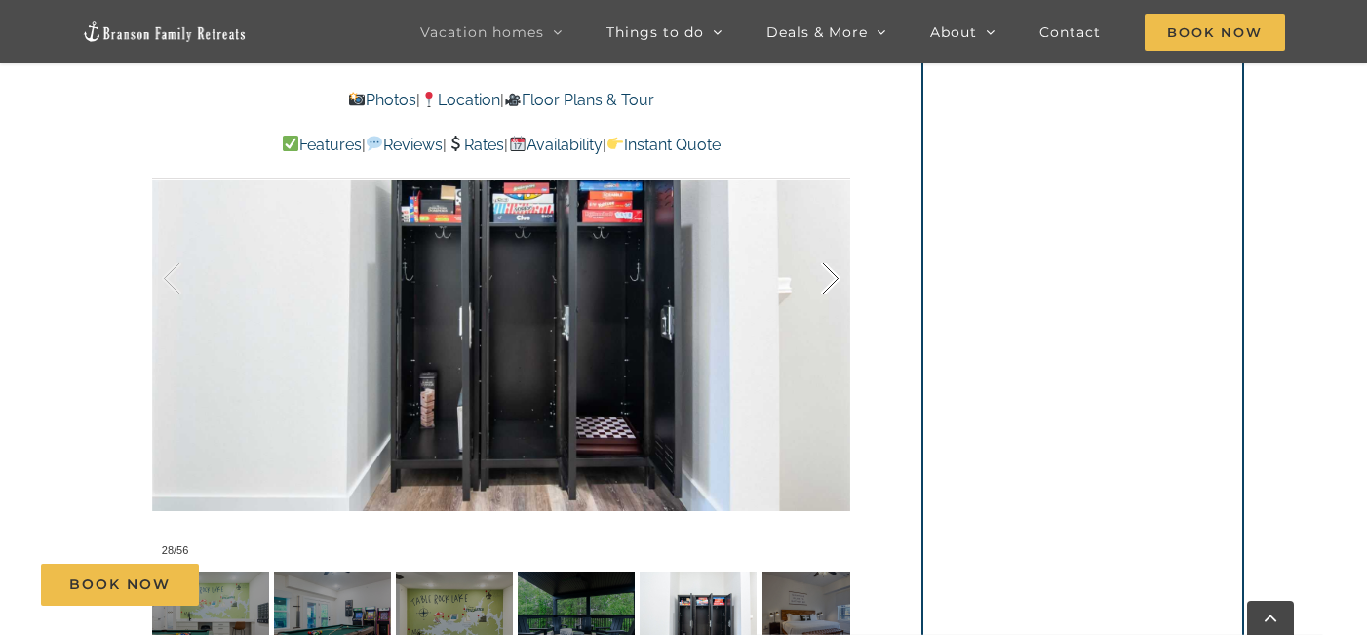
click at [838, 238] on div at bounding box center [810, 278] width 60 height 121
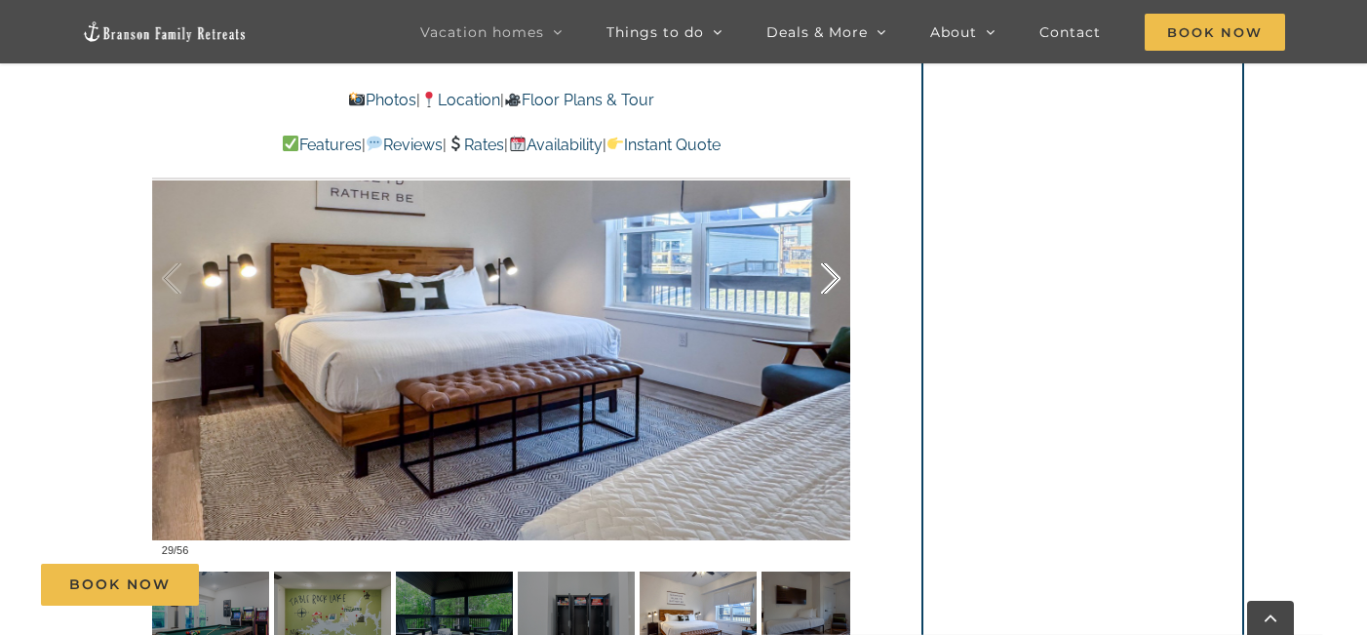
click at [838, 238] on div at bounding box center [810, 278] width 60 height 121
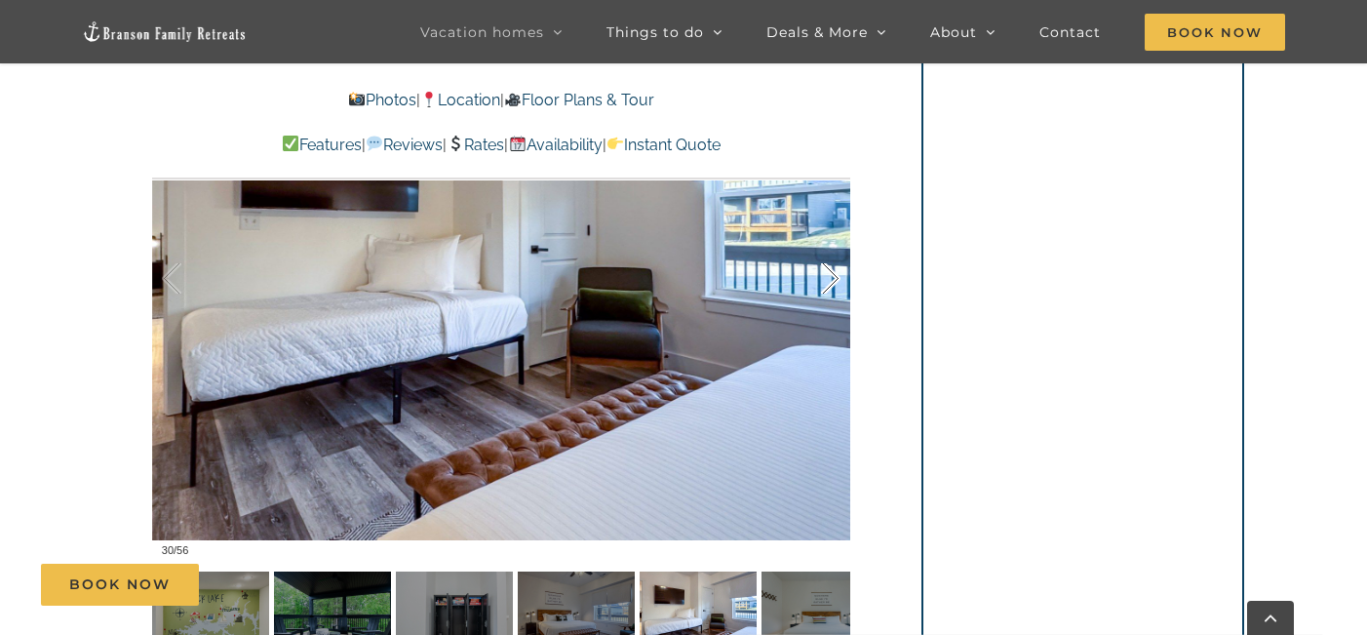
click at [838, 238] on div at bounding box center [810, 278] width 60 height 121
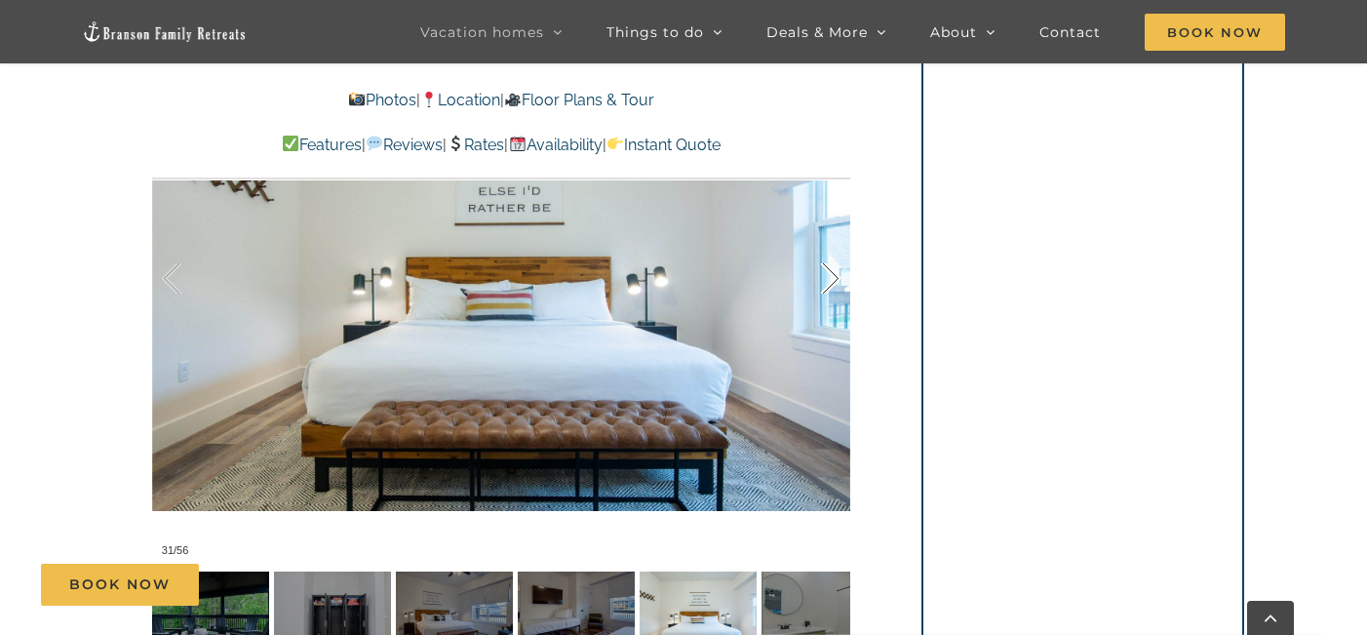
click at [838, 238] on div at bounding box center [810, 278] width 60 height 121
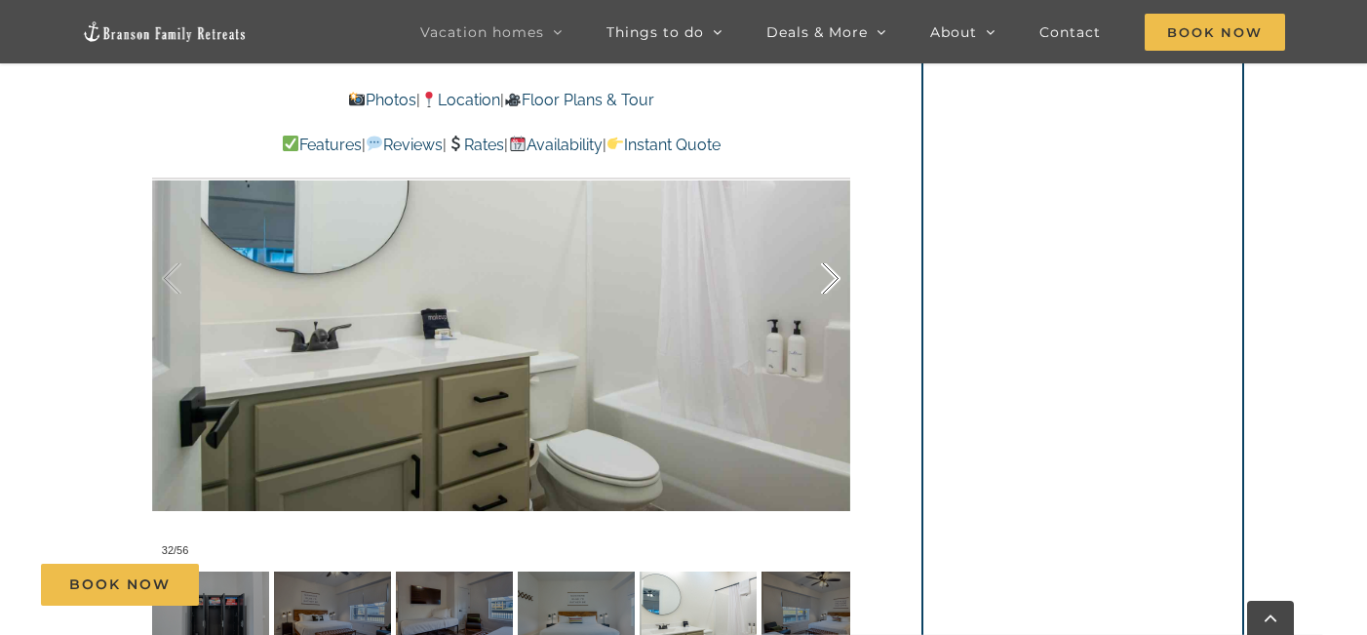
click at [838, 238] on div at bounding box center [810, 278] width 60 height 121
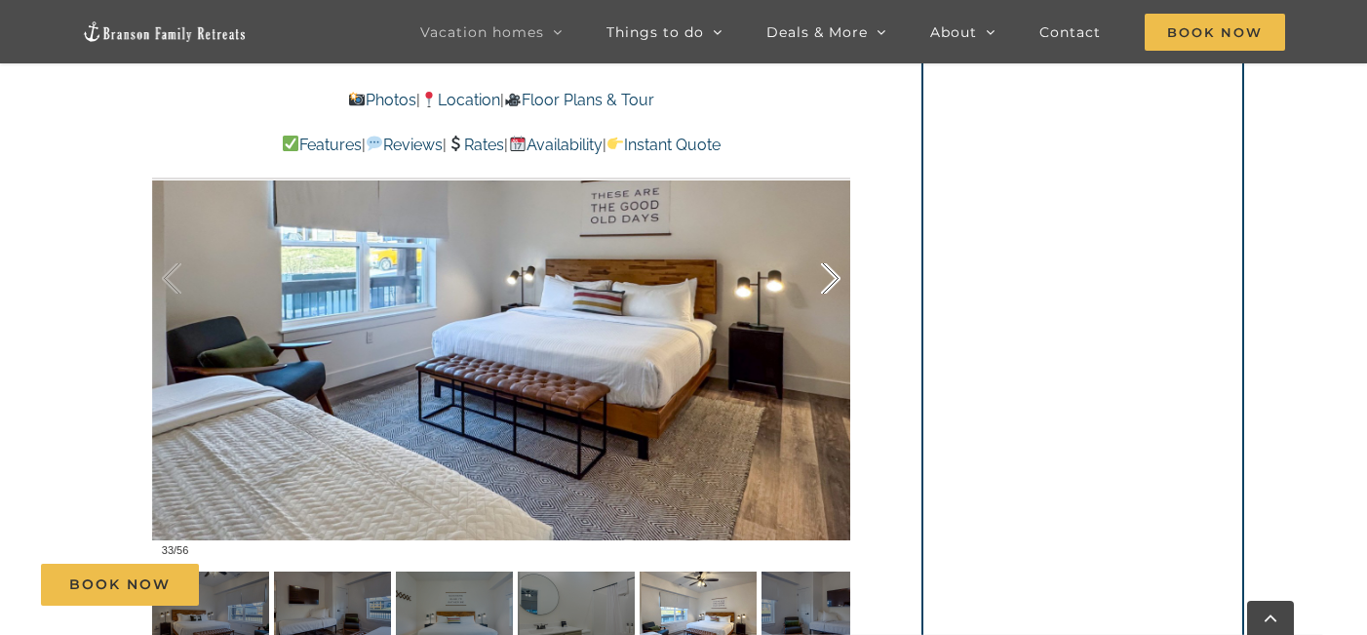
click at [838, 238] on div at bounding box center [810, 278] width 60 height 121
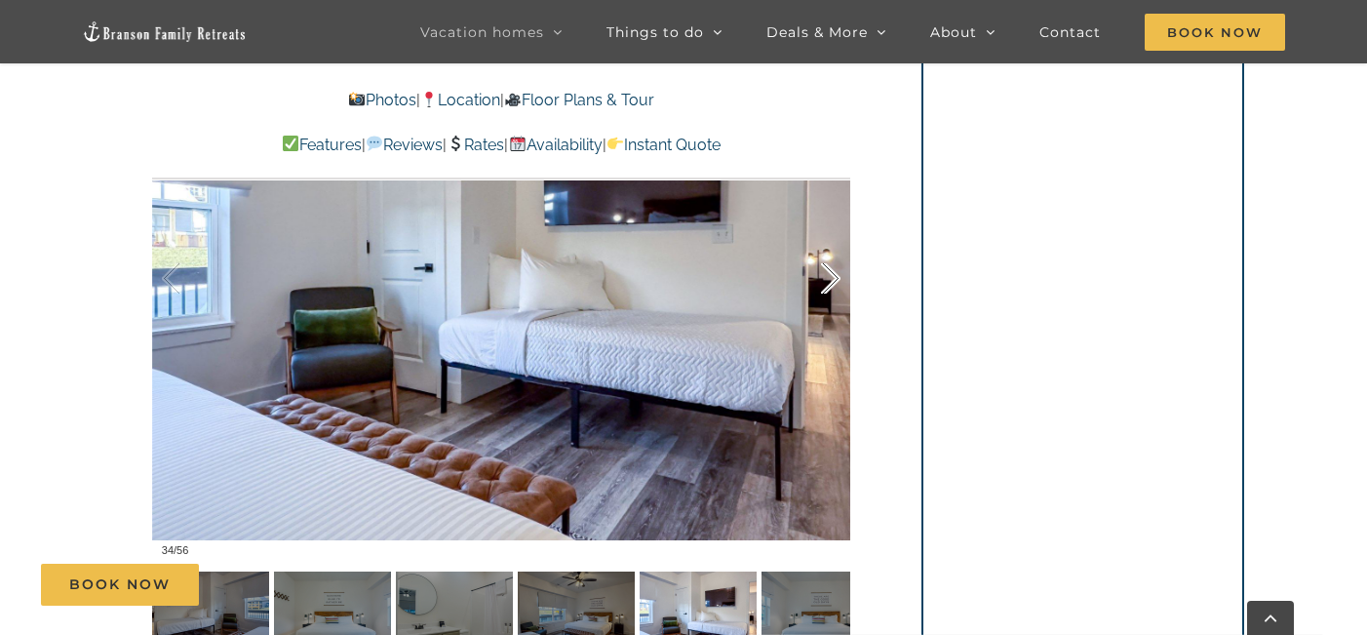
click at [838, 238] on div at bounding box center [810, 278] width 60 height 121
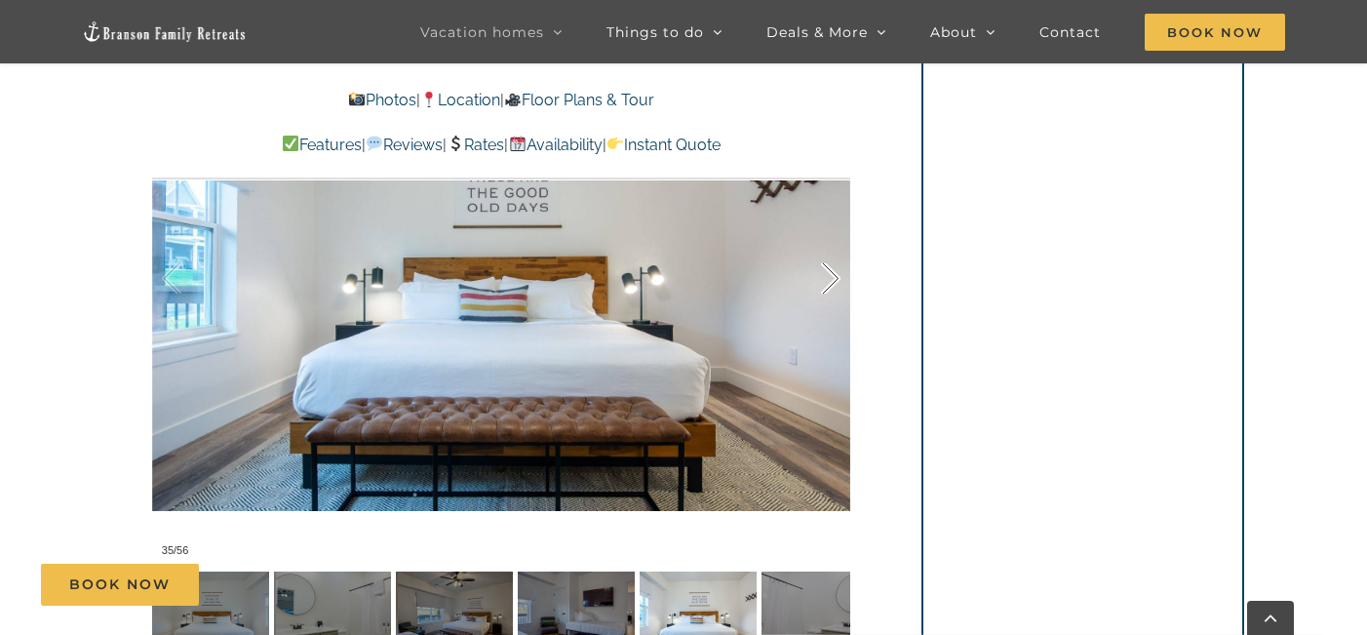
click at [838, 238] on div at bounding box center [810, 278] width 60 height 121
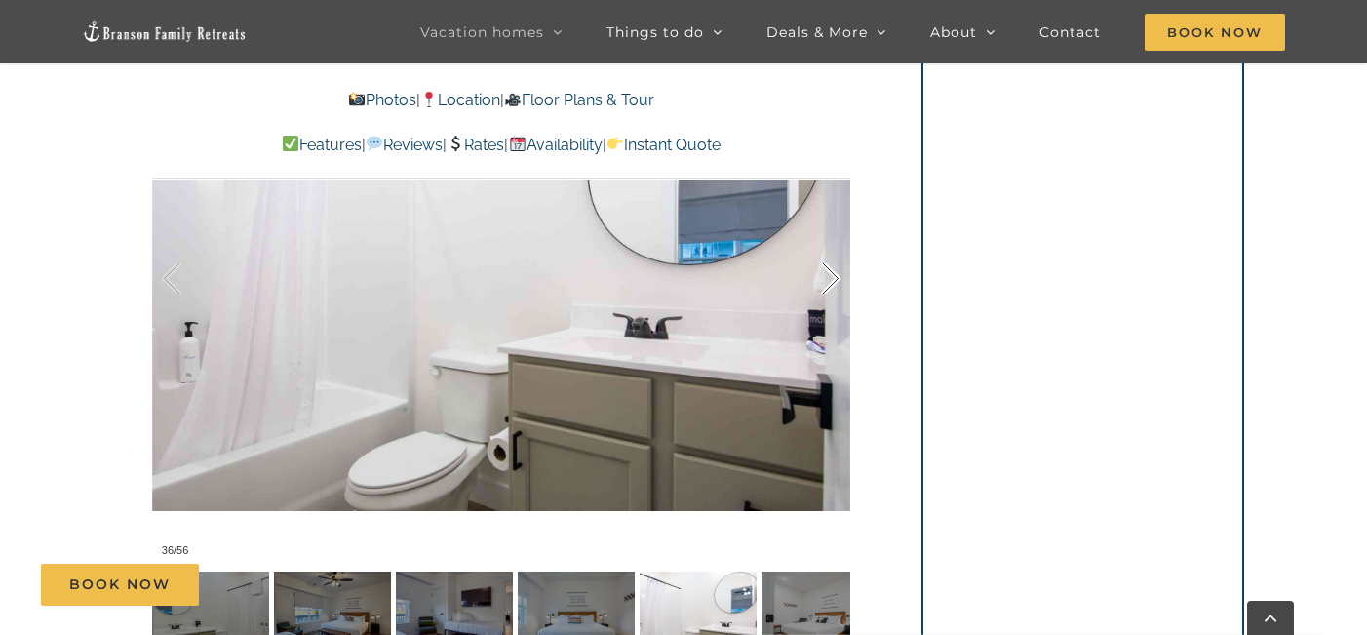
click at [838, 238] on div at bounding box center [810, 278] width 60 height 121
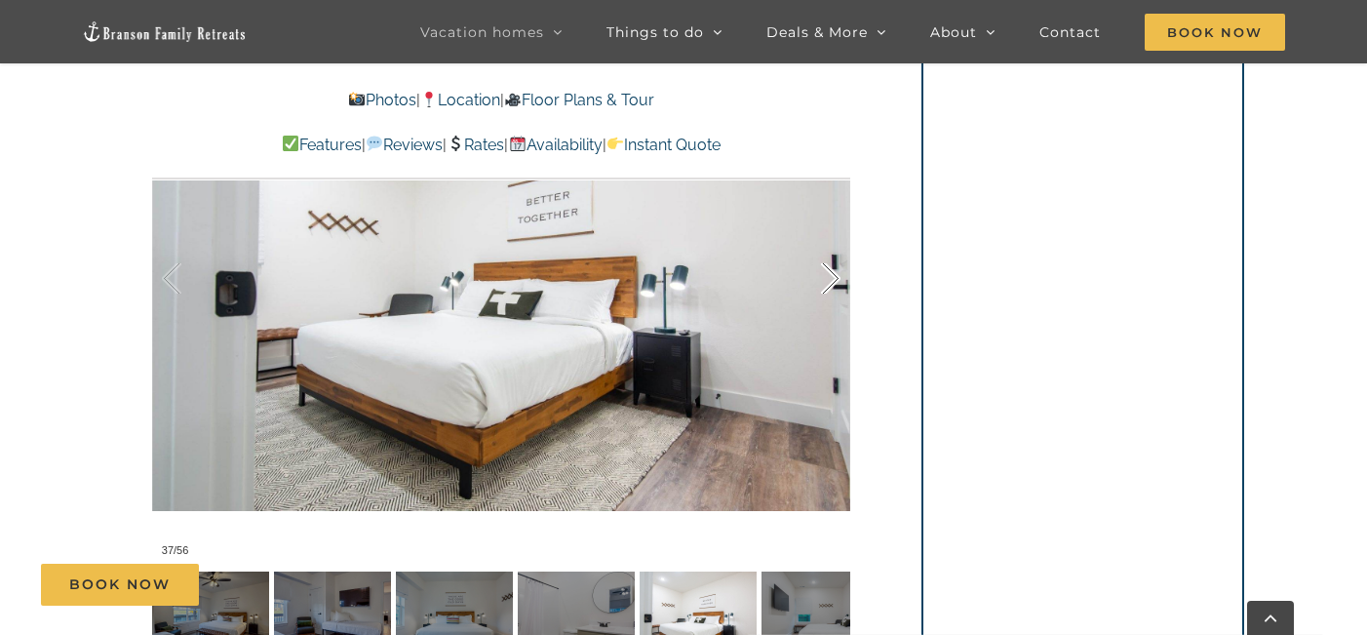
click at [838, 238] on div at bounding box center [810, 278] width 60 height 121
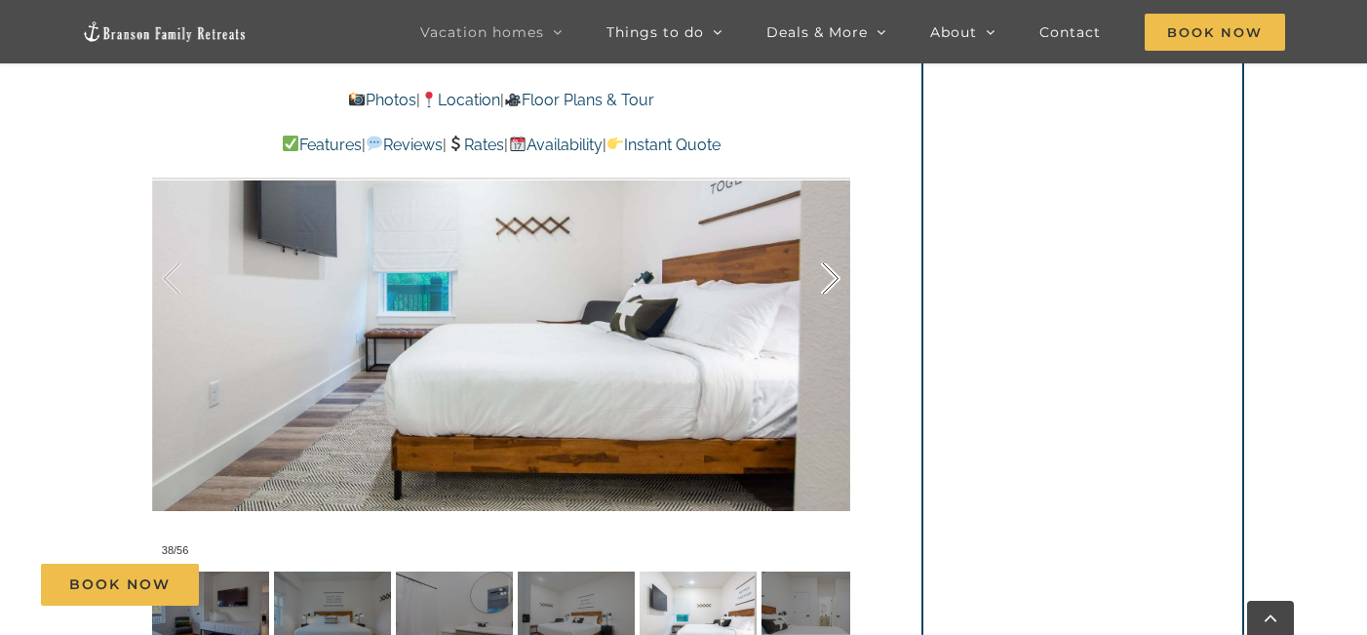
click at [838, 238] on div at bounding box center [810, 278] width 60 height 121
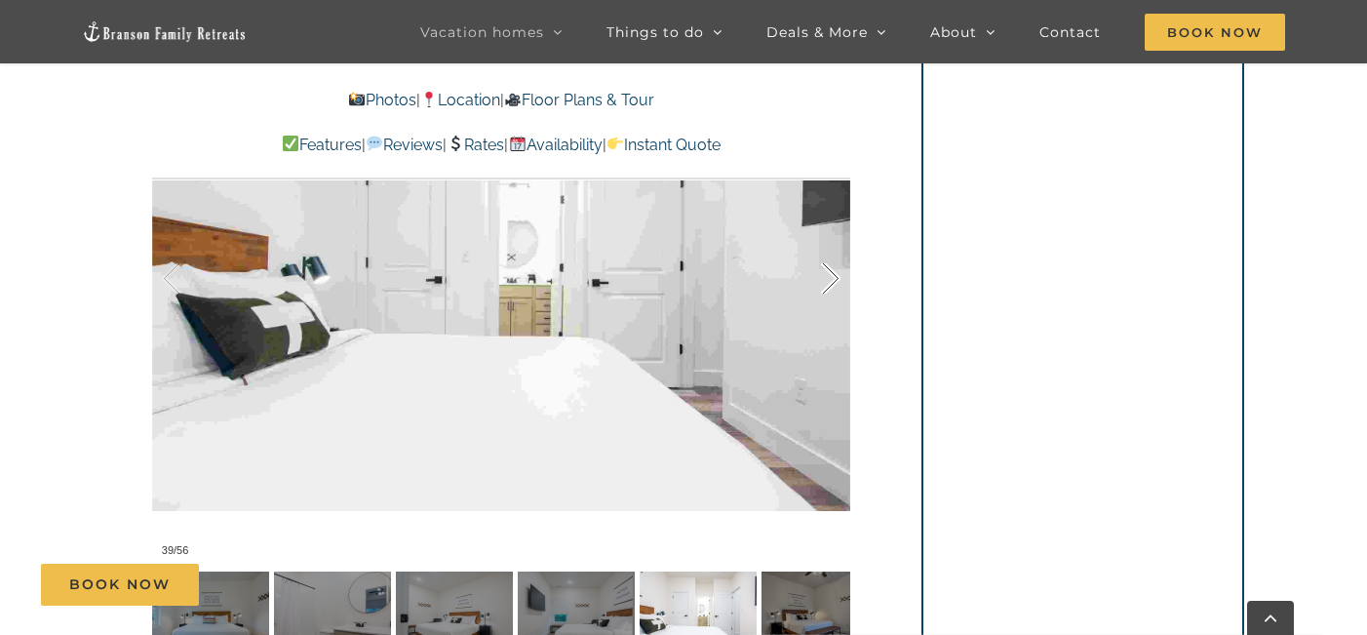
click at [838, 238] on div at bounding box center [810, 278] width 60 height 121
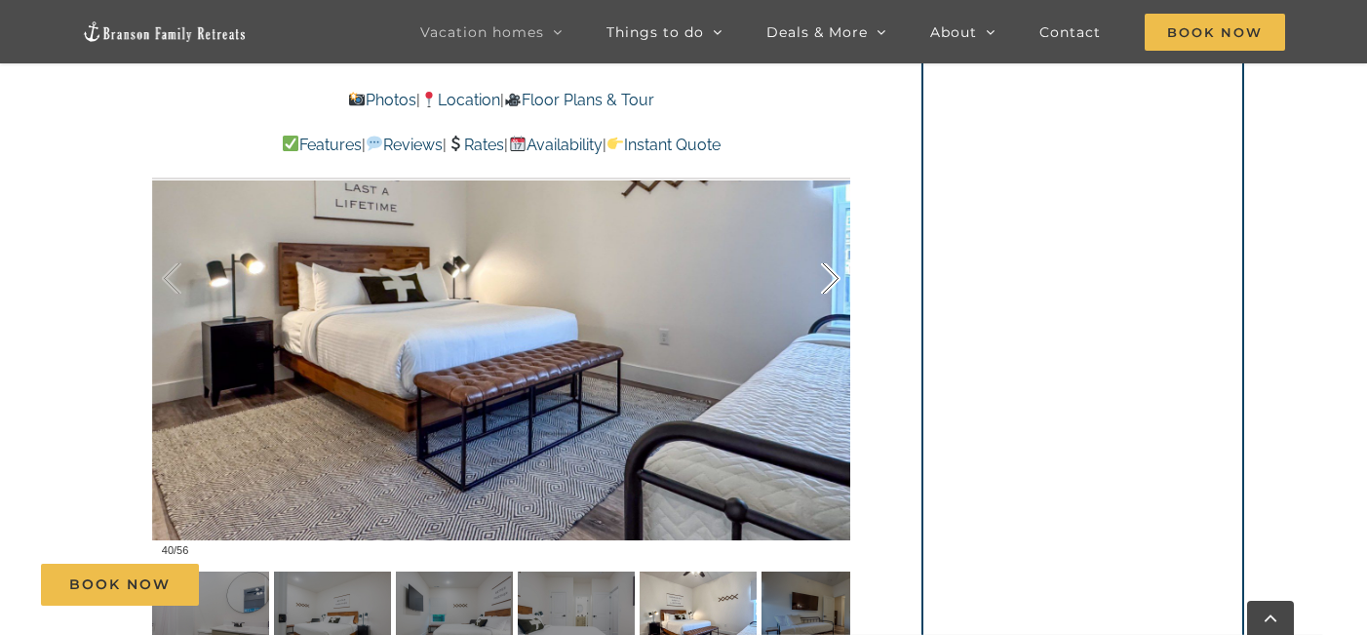
click at [838, 238] on div at bounding box center [810, 278] width 60 height 121
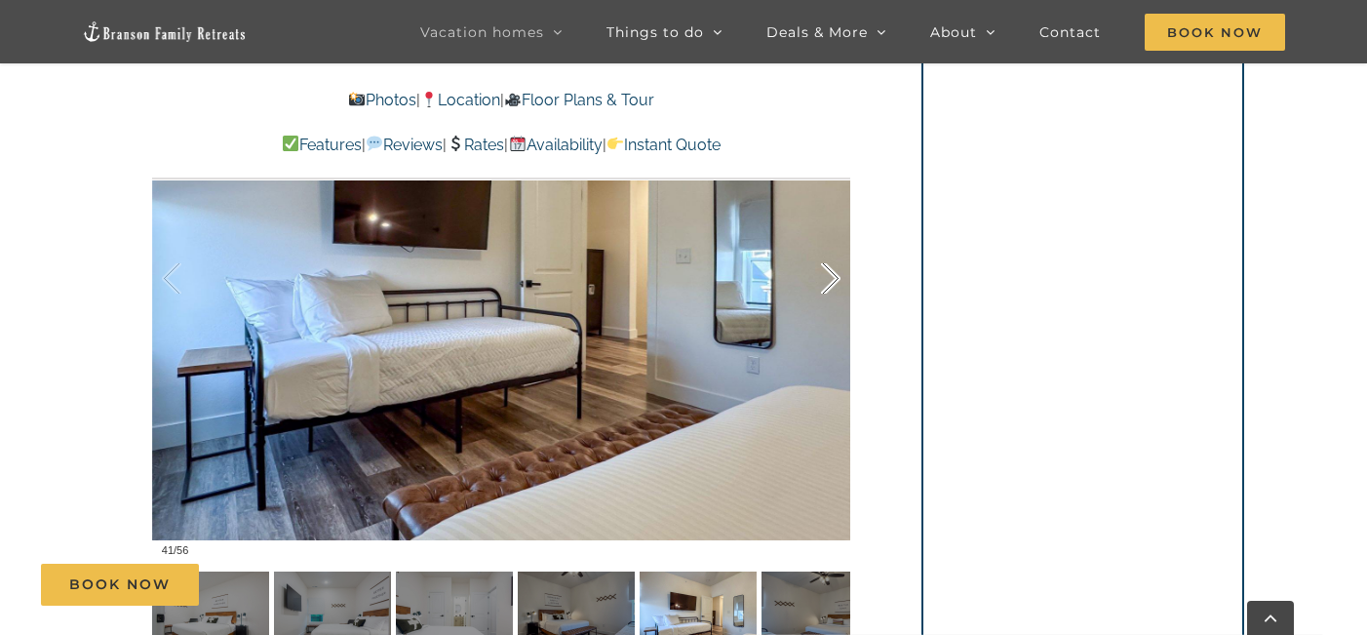
click at [838, 238] on div at bounding box center [810, 278] width 60 height 121
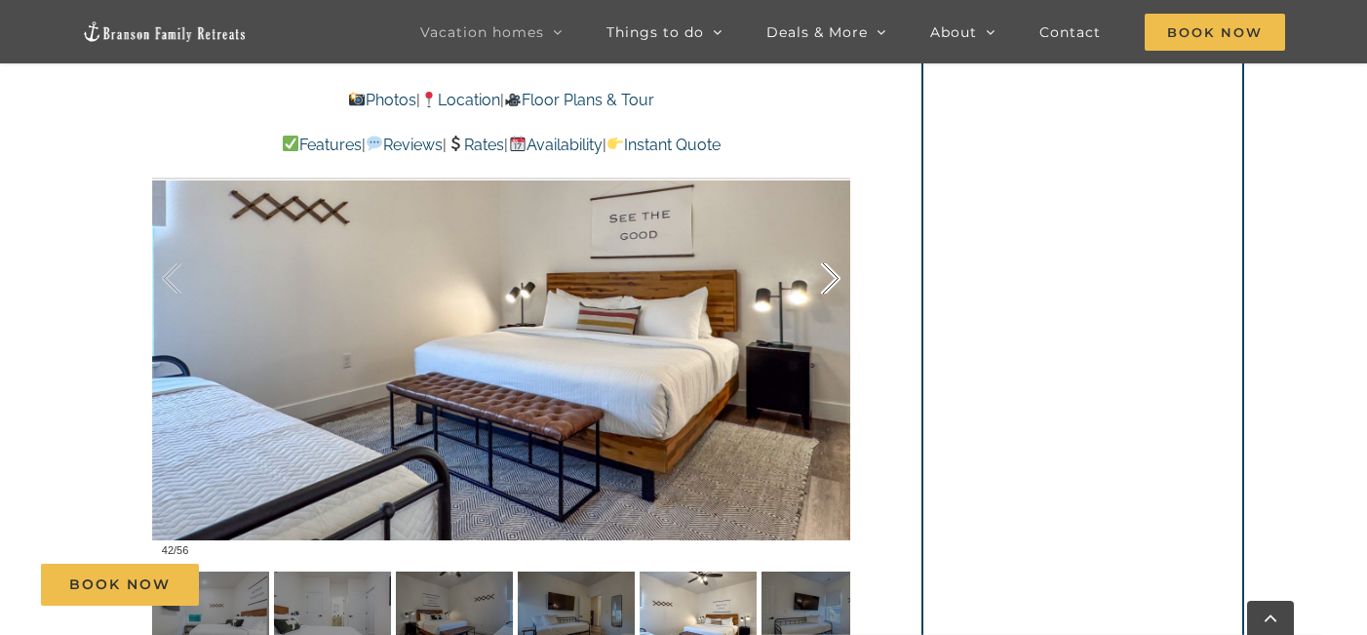
click at [838, 238] on div at bounding box center [810, 278] width 60 height 121
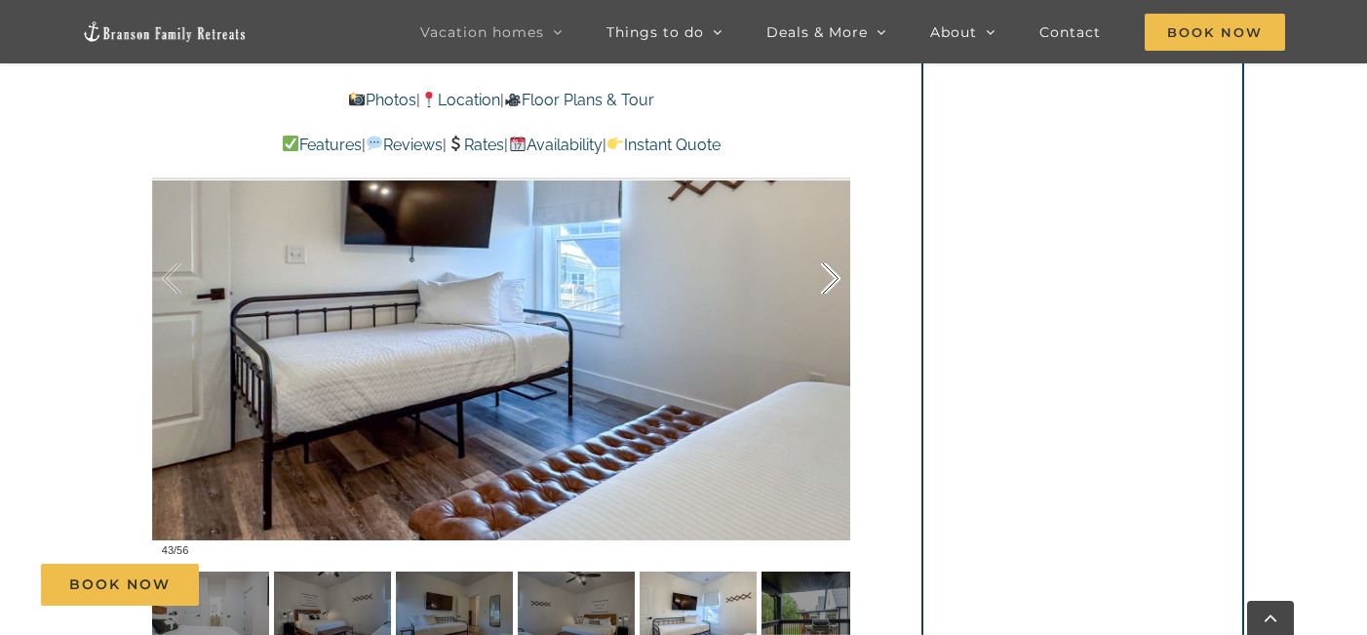
click at [838, 238] on div at bounding box center [810, 278] width 60 height 121
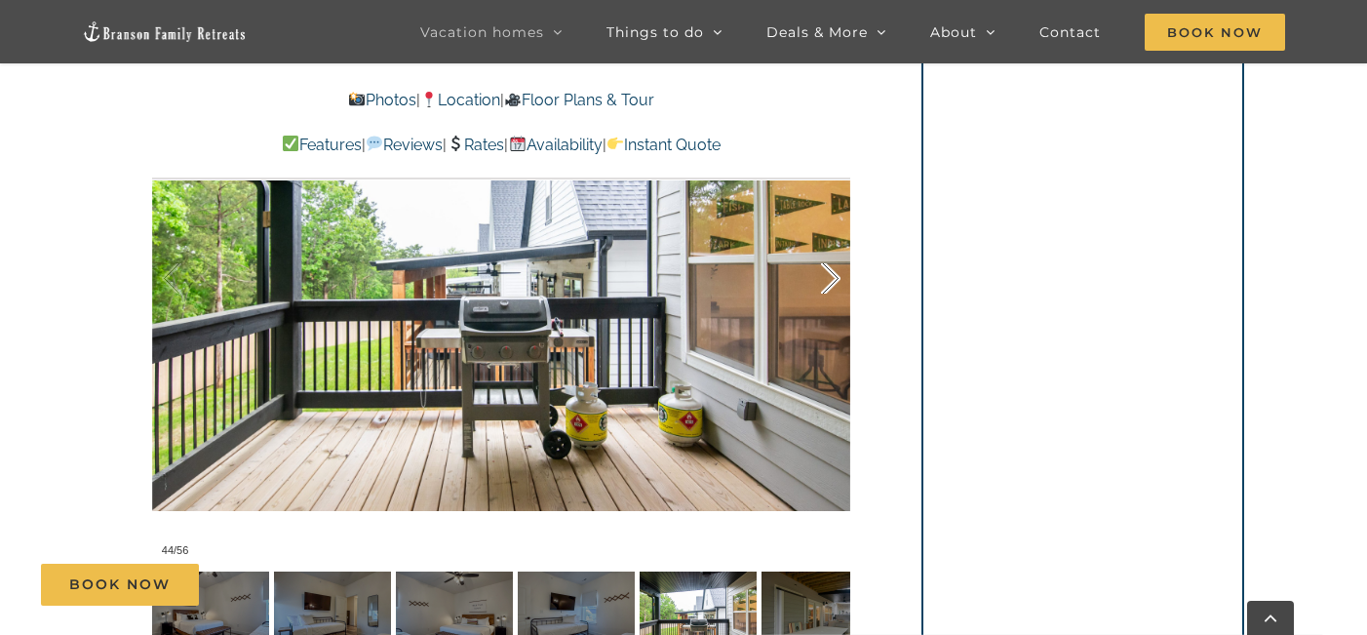
click at [838, 238] on div at bounding box center [810, 278] width 60 height 121
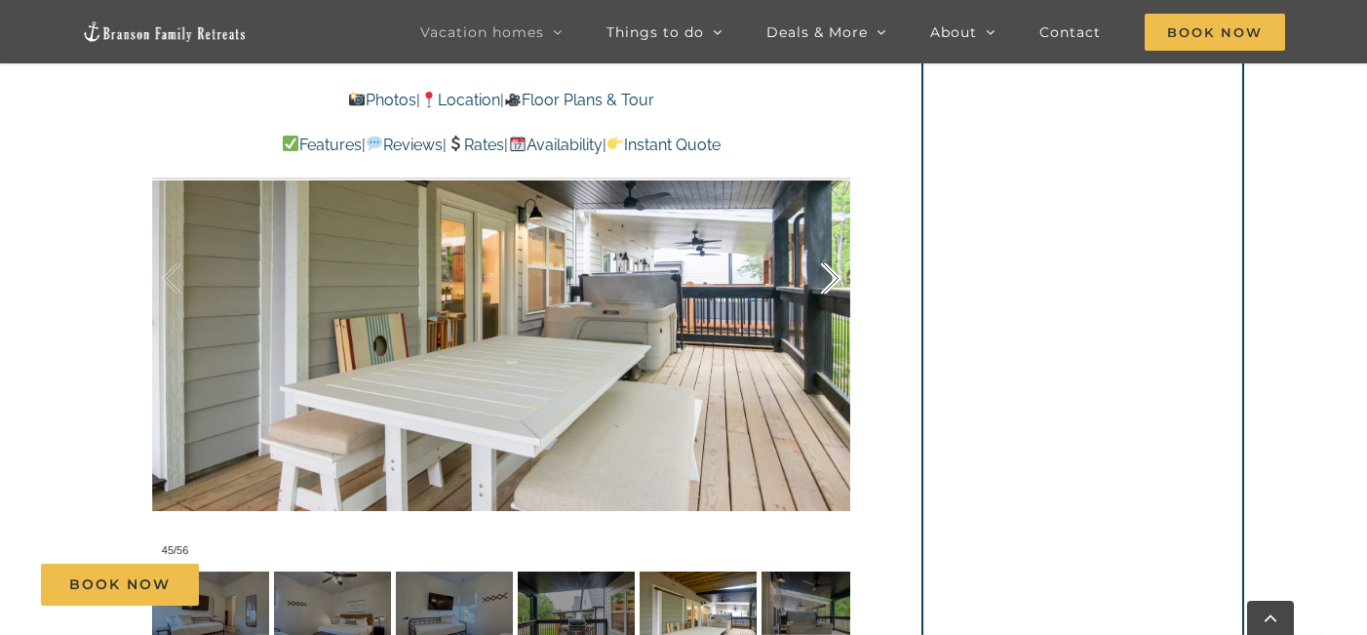
click at [838, 238] on div at bounding box center [810, 278] width 60 height 121
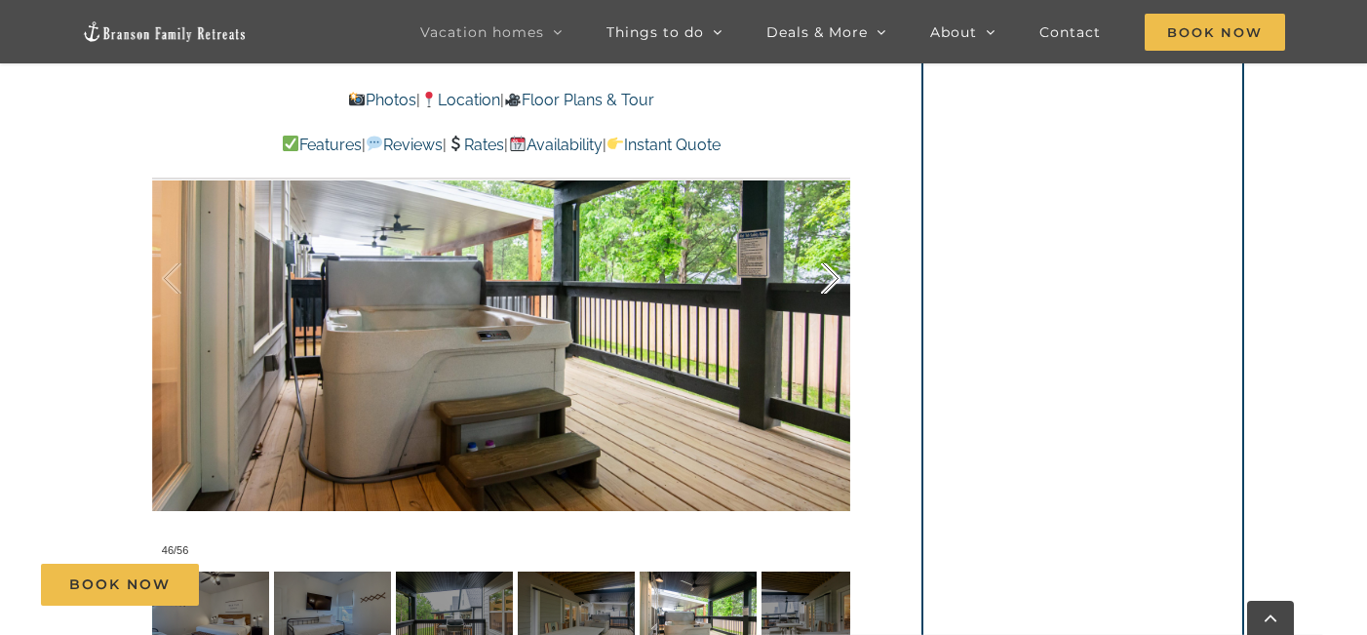
click at [838, 238] on div at bounding box center [810, 278] width 60 height 121
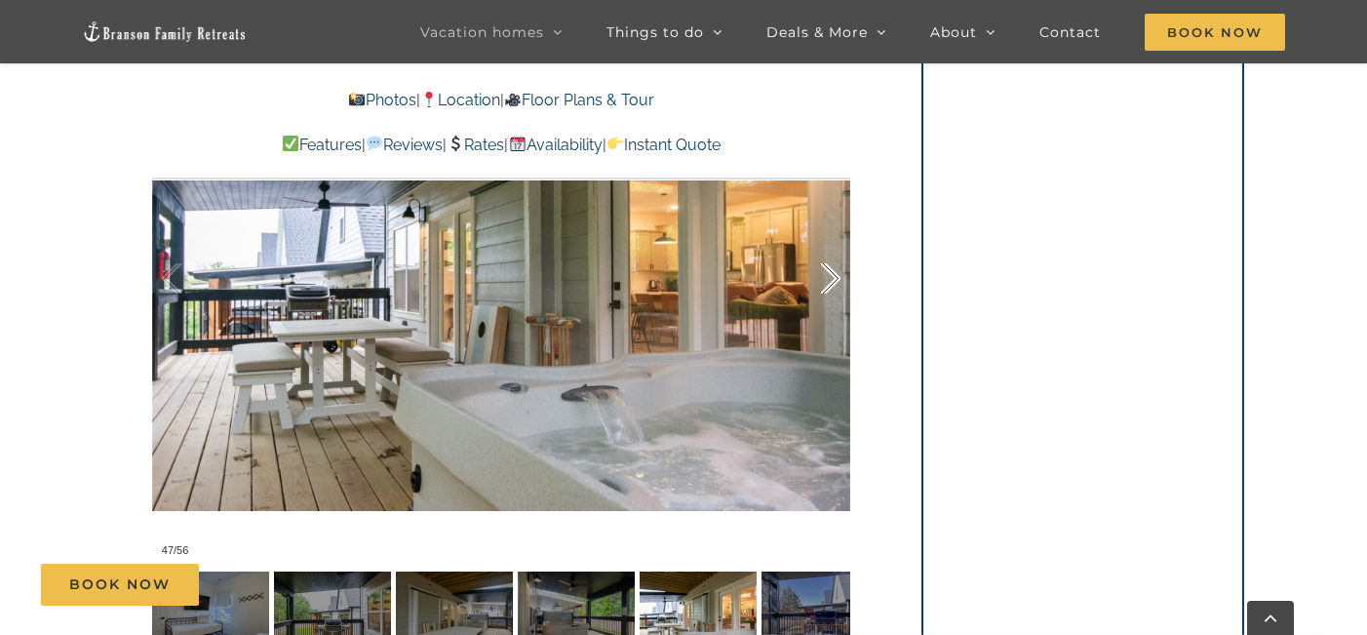
click at [838, 238] on div at bounding box center [810, 278] width 60 height 121
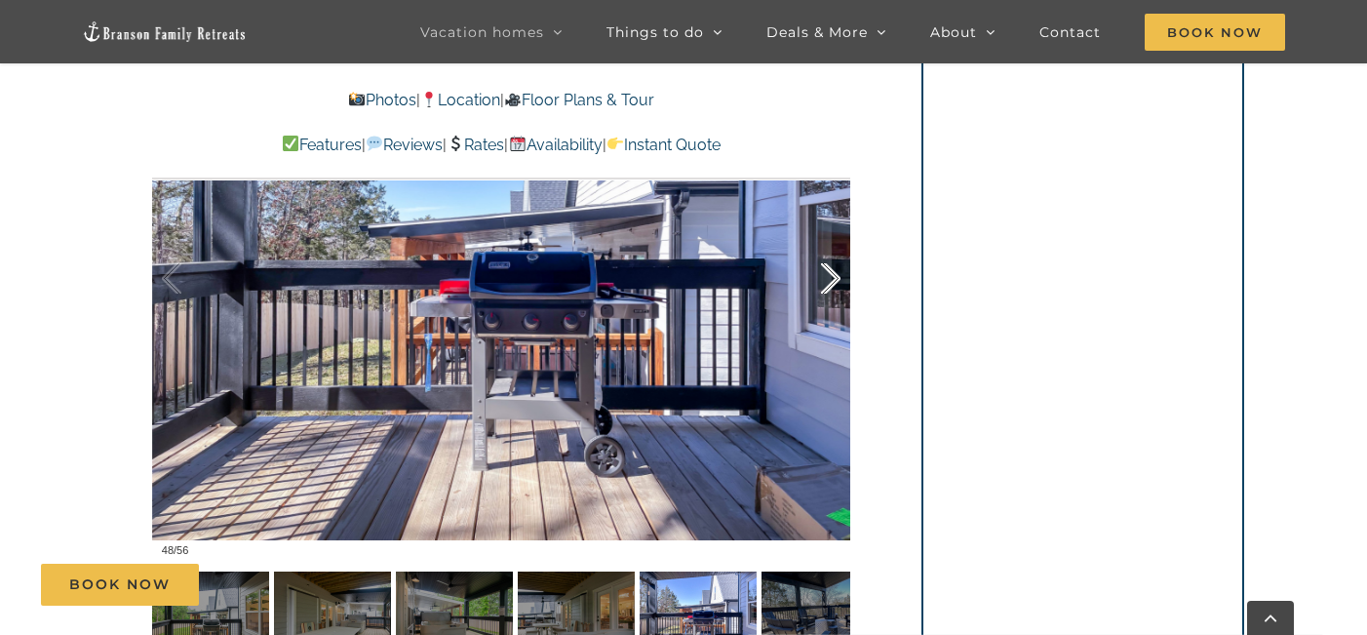
click at [838, 238] on div at bounding box center [810, 278] width 60 height 121
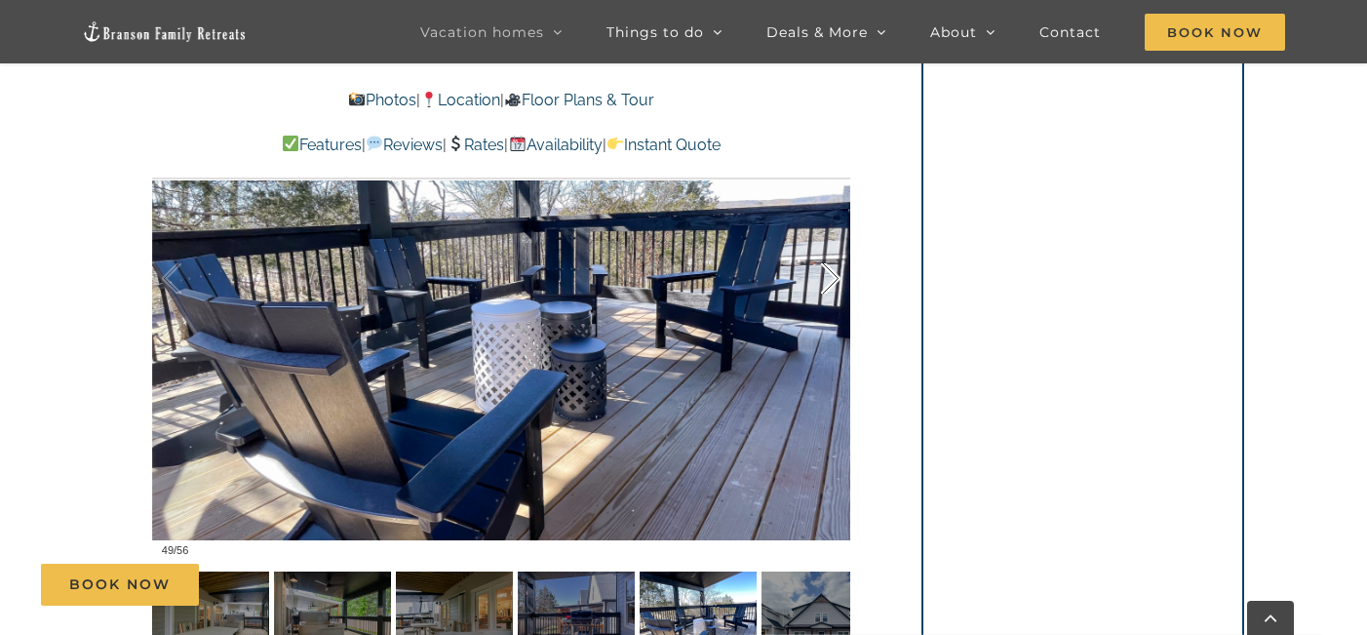
click at [838, 238] on div at bounding box center [810, 278] width 60 height 121
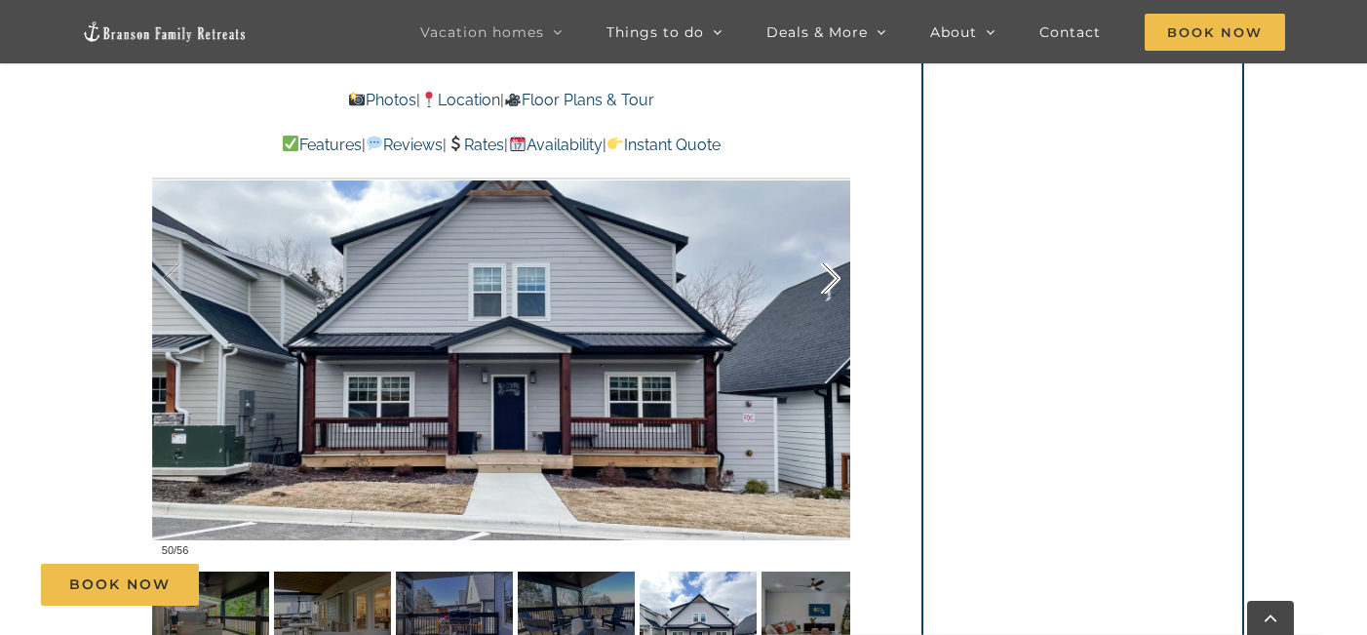
click at [838, 238] on div at bounding box center [810, 278] width 60 height 121
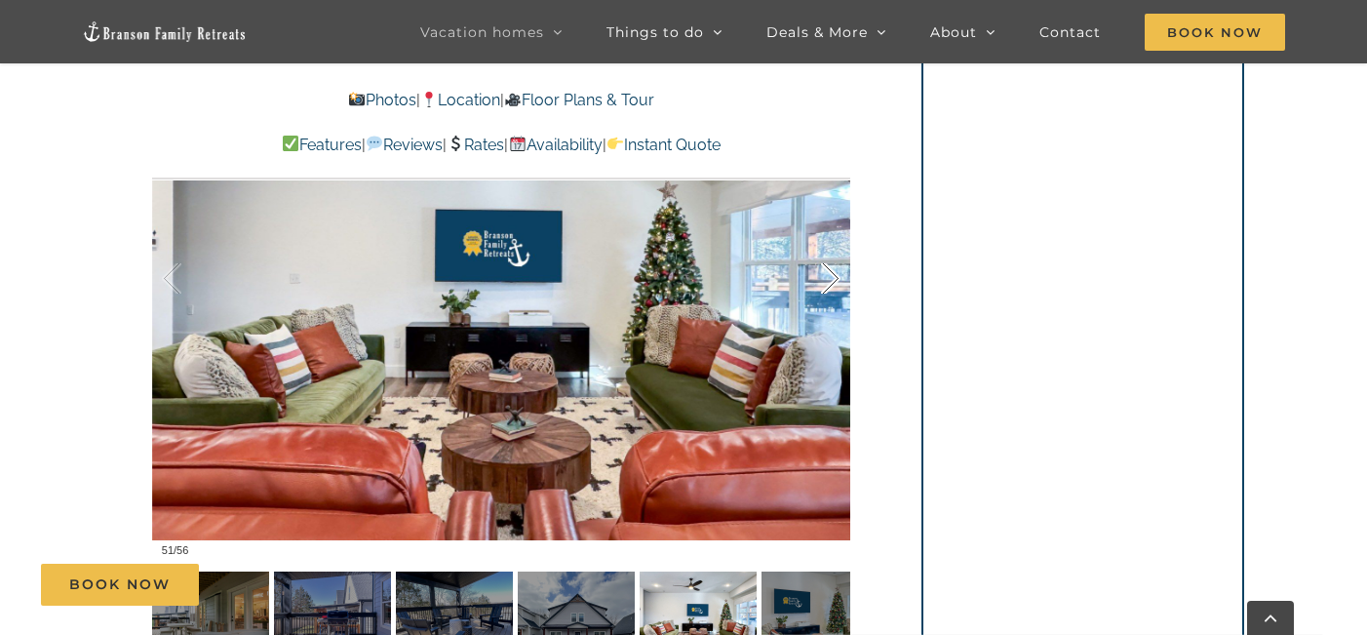
click at [838, 238] on div at bounding box center [810, 278] width 60 height 121
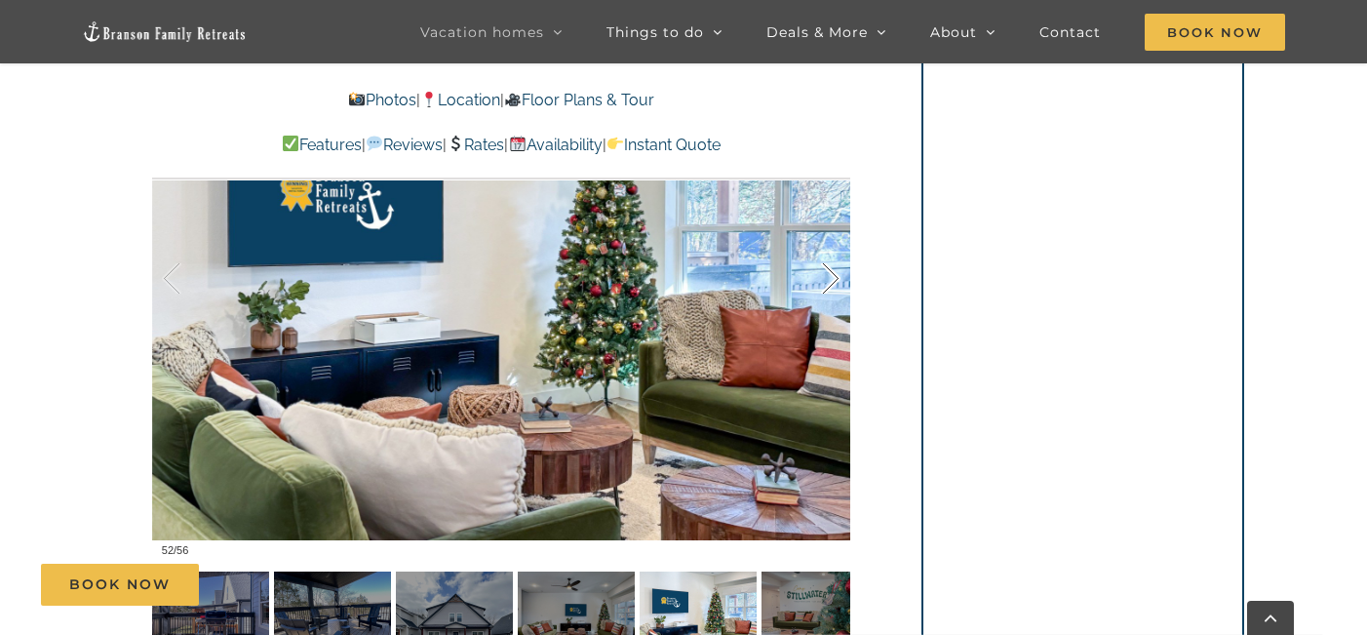
click at [838, 238] on div at bounding box center [810, 278] width 60 height 121
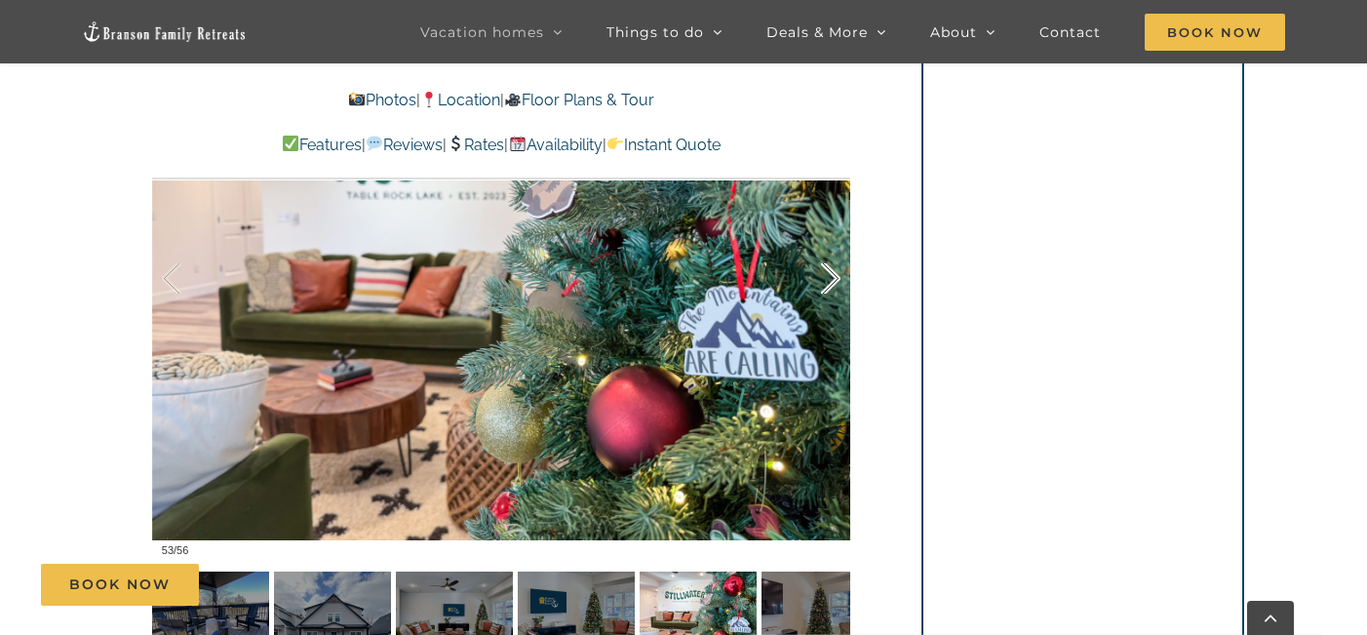
click at [838, 238] on div at bounding box center [810, 278] width 60 height 121
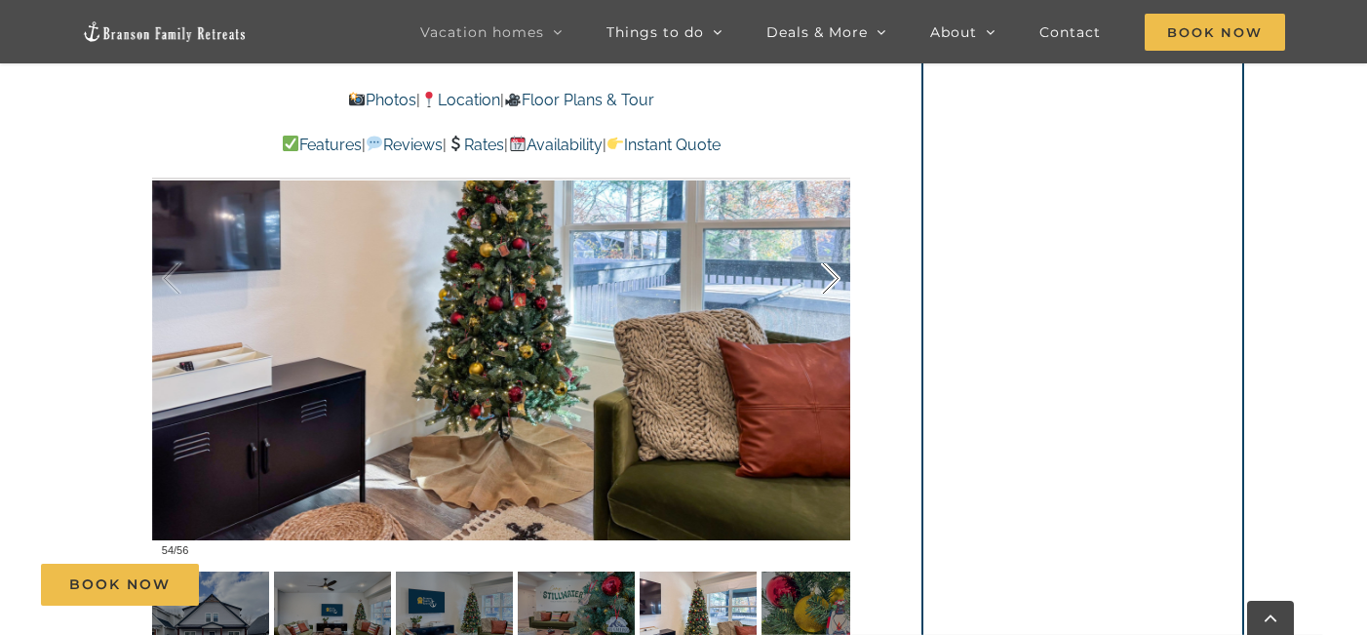
click at [838, 238] on div at bounding box center [810, 278] width 60 height 121
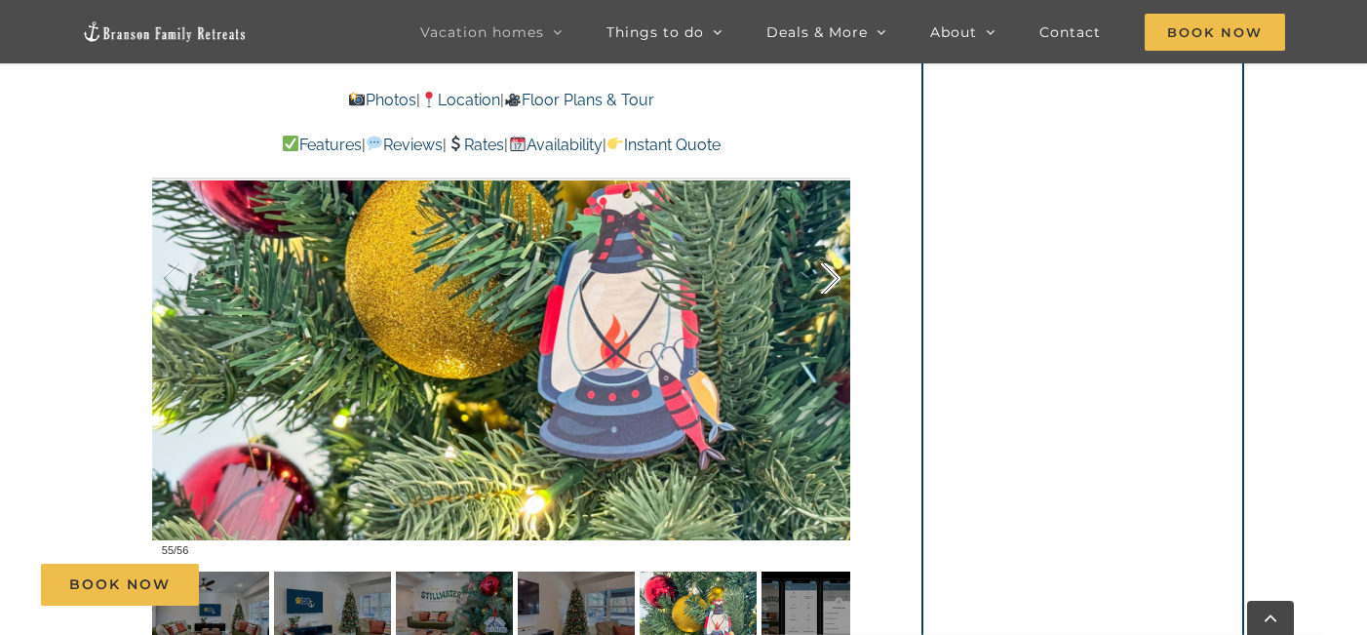
click at [838, 238] on div at bounding box center [810, 278] width 60 height 121
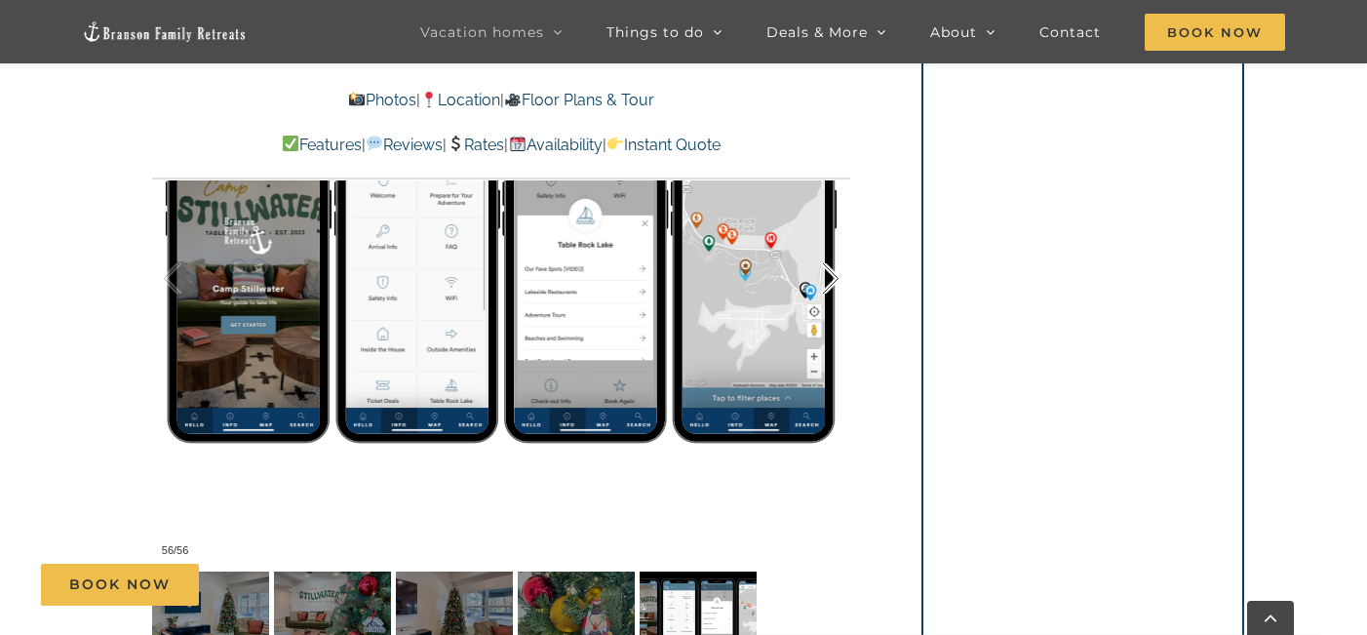
click at [838, 238] on div at bounding box center [810, 278] width 60 height 121
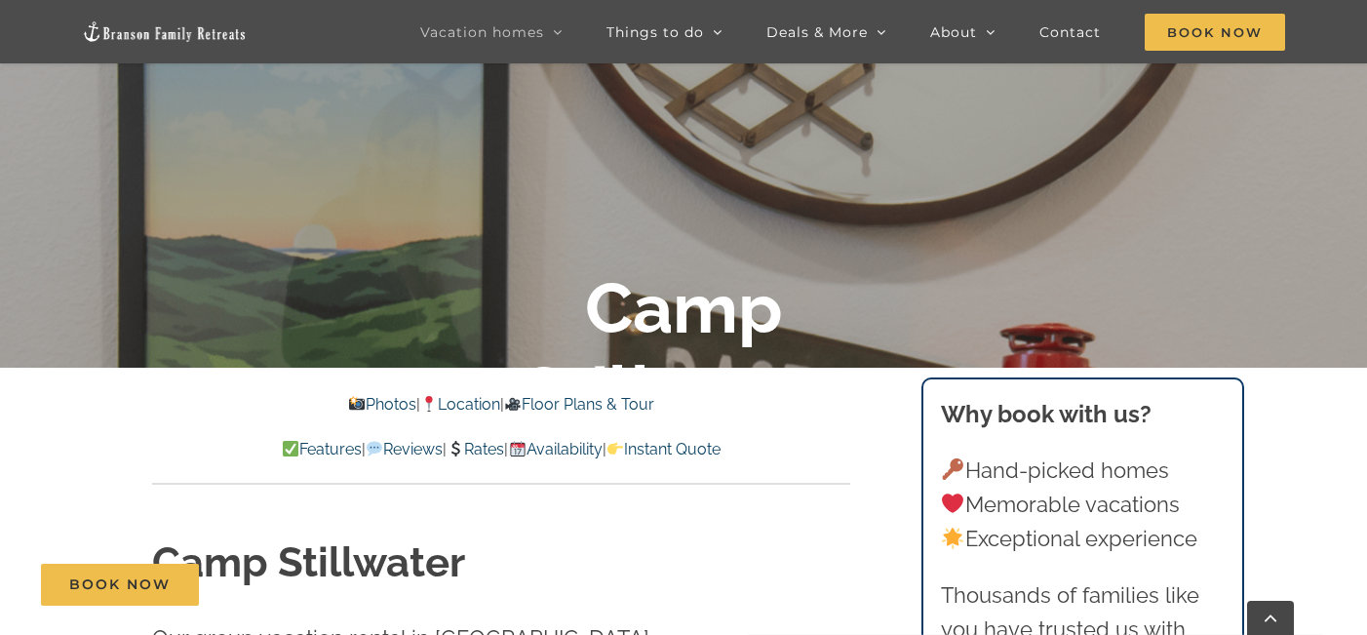
scroll to position [235, 0]
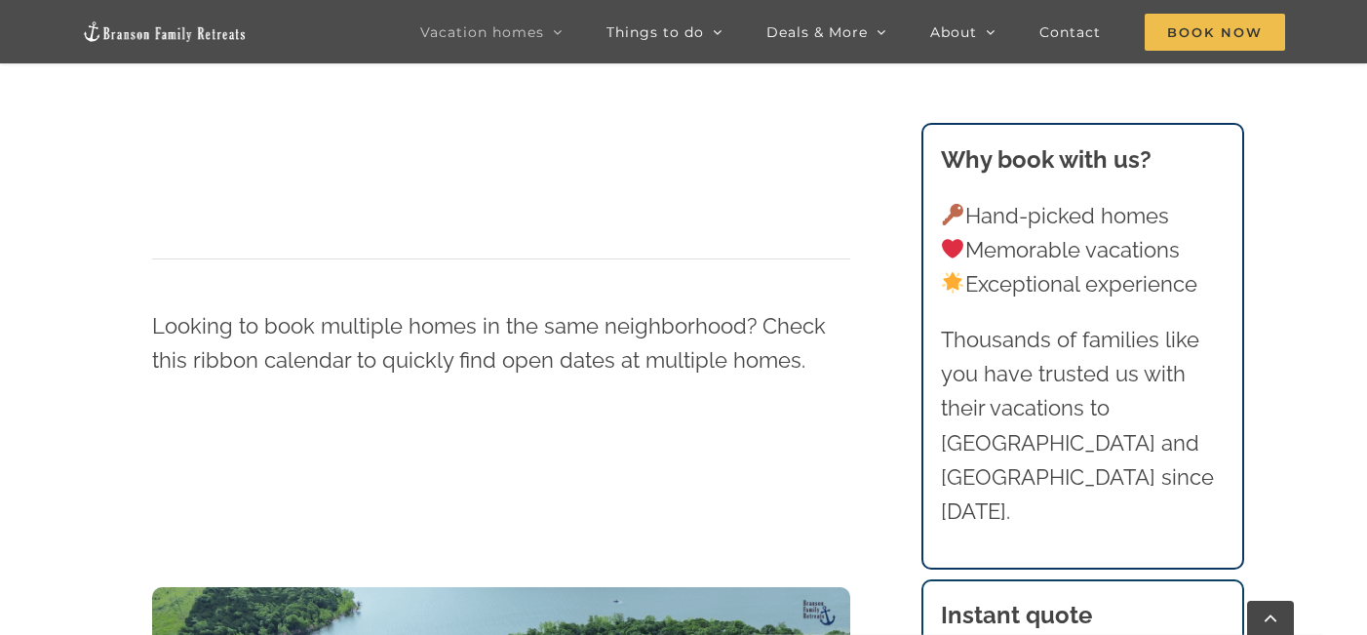
scroll to position [1732, 0]
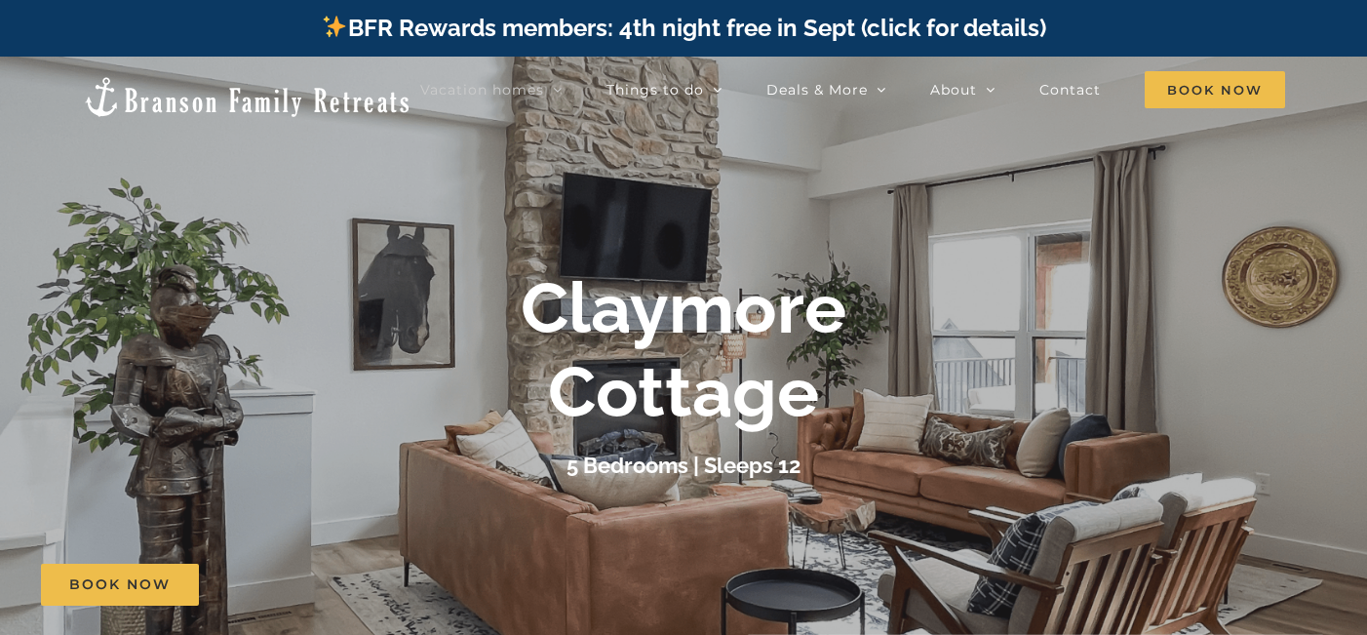
click at [843, 393] on h1 "Claymore Cottage" at bounding box center [684, 350] width 326 height 169
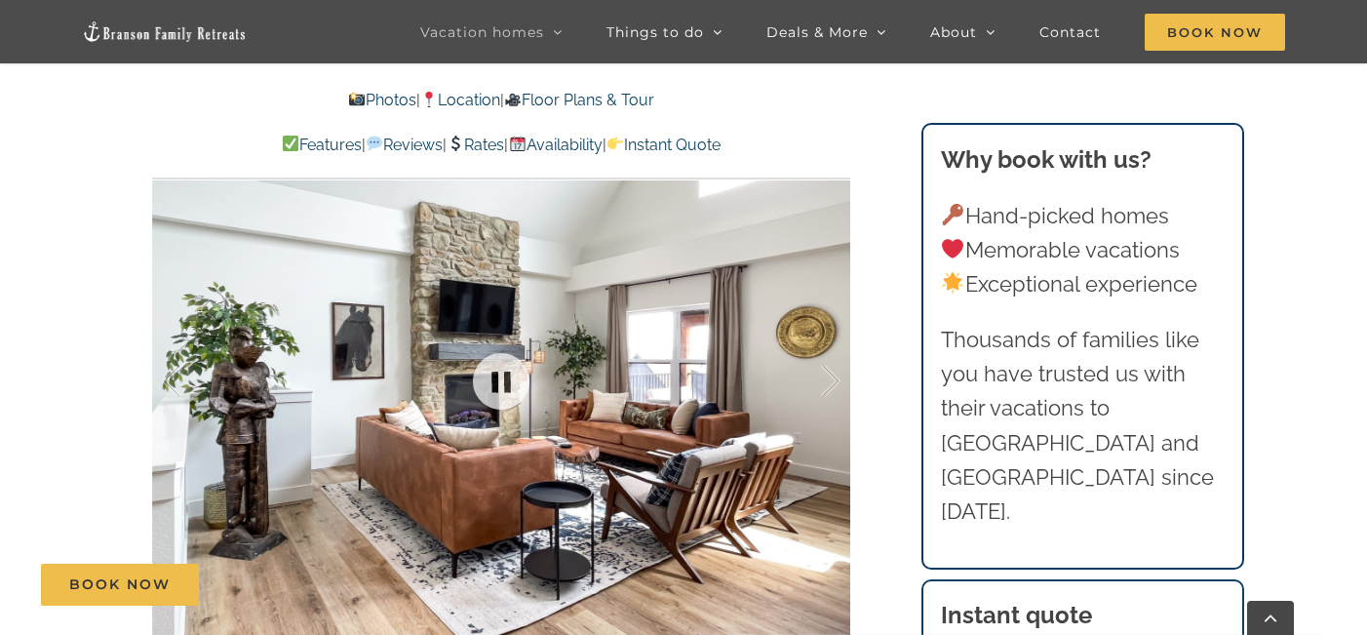
scroll to position [1045, 0]
